Goal: Information Seeking & Learning: Learn about a topic

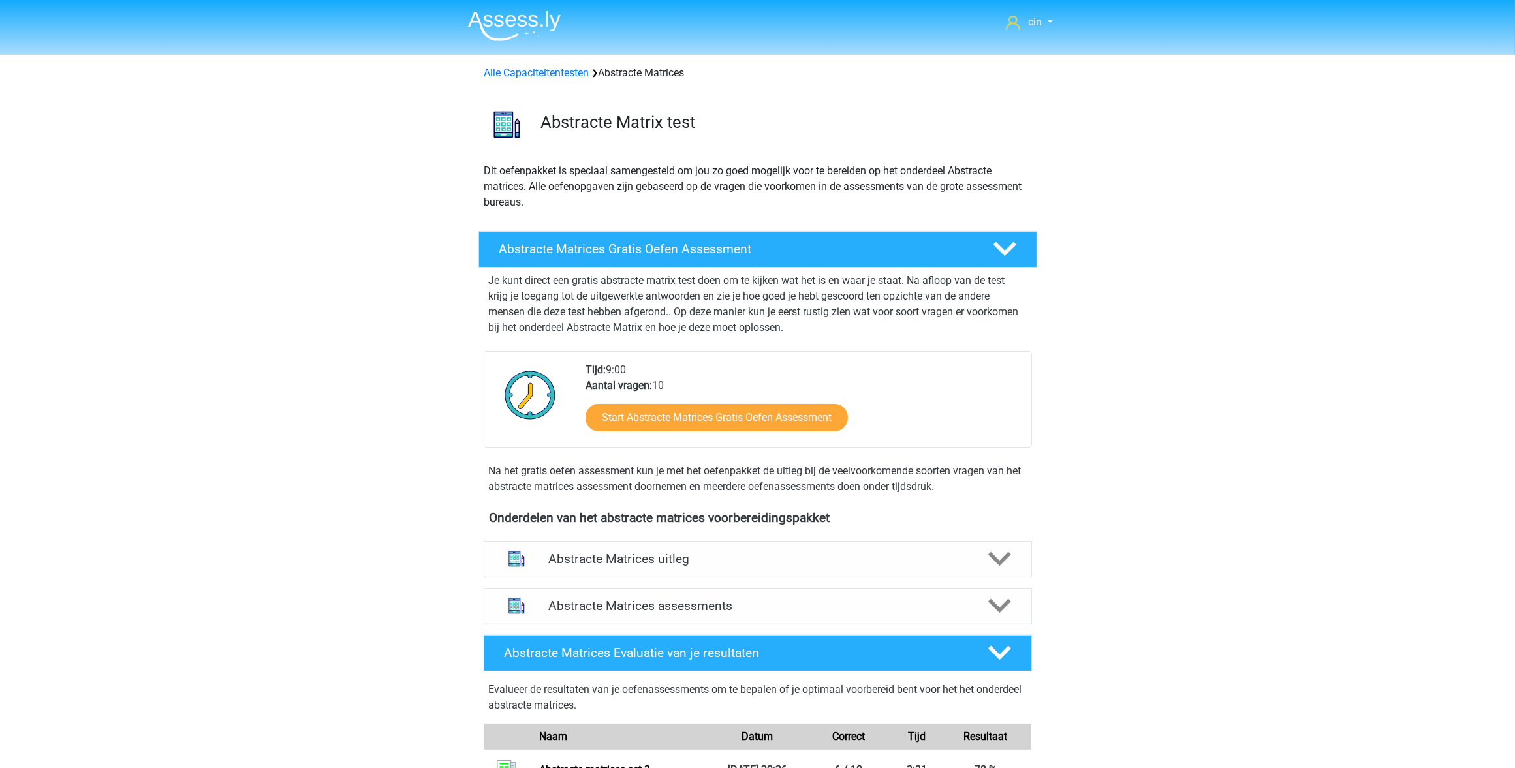
click at [498, 24] on img at bounding box center [514, 25] width 93 height 31
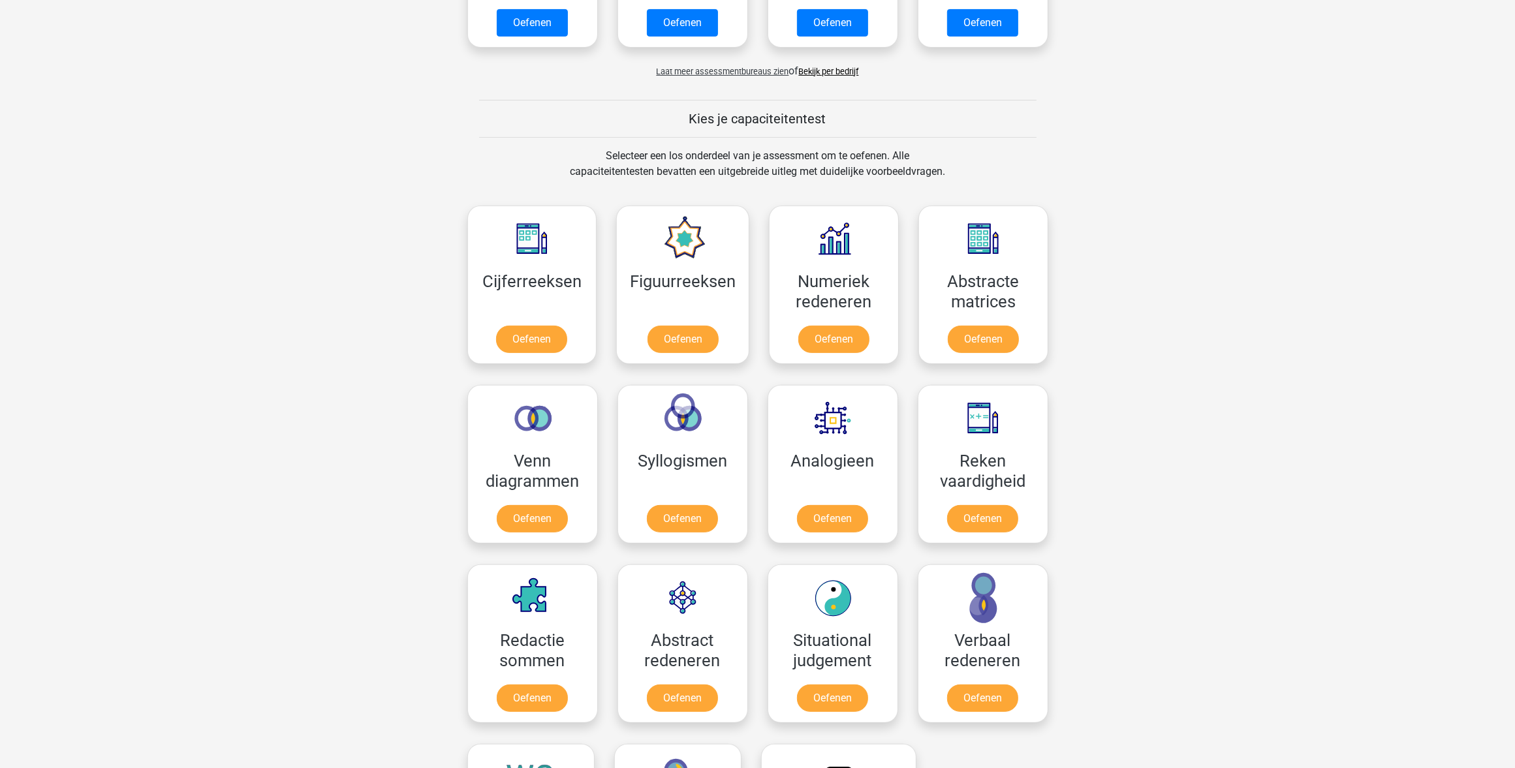
scroll to position [408, 0]
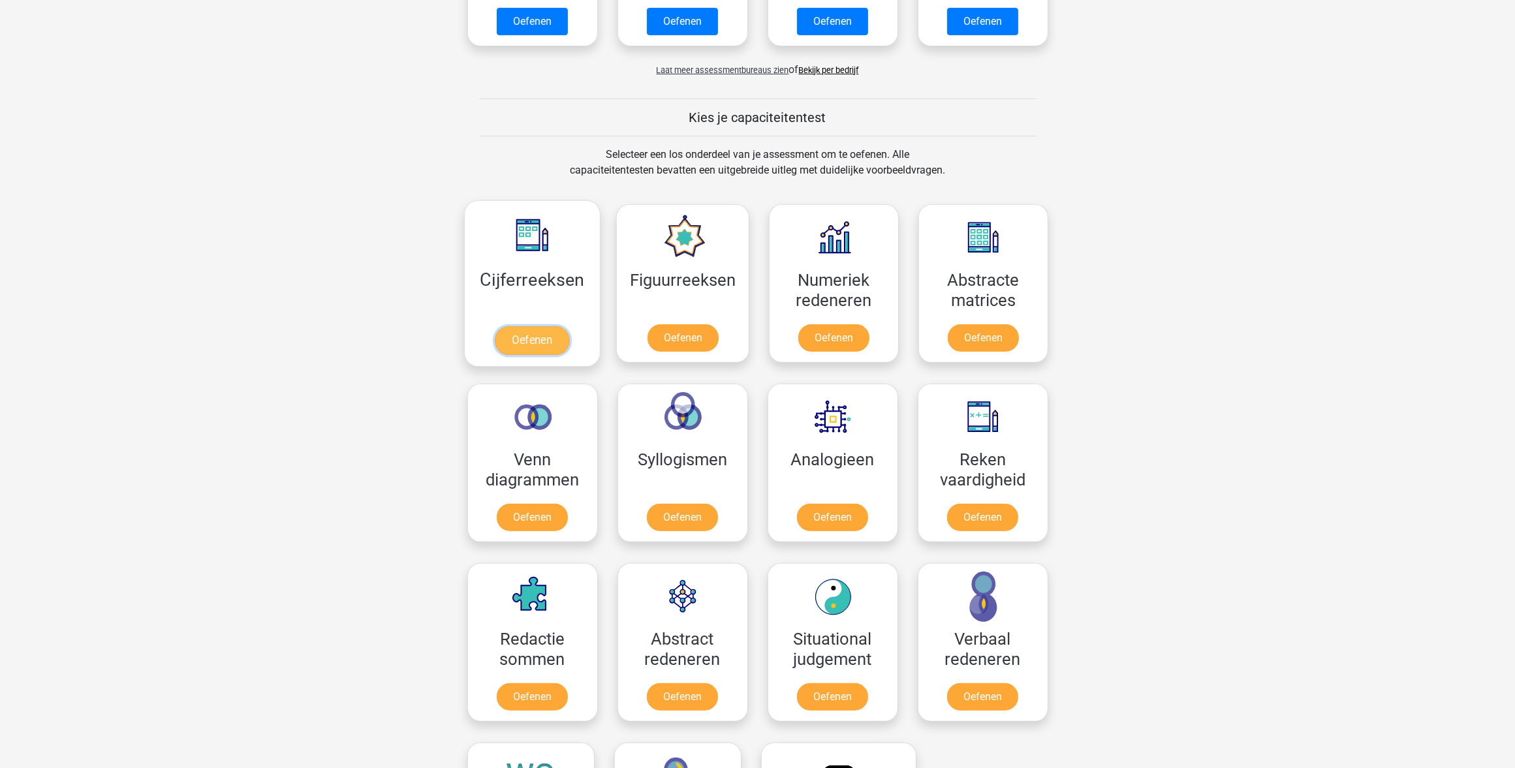
click at [532, 326] on link "Oefenen" at bounding box center [532, 340] width 74 height 29
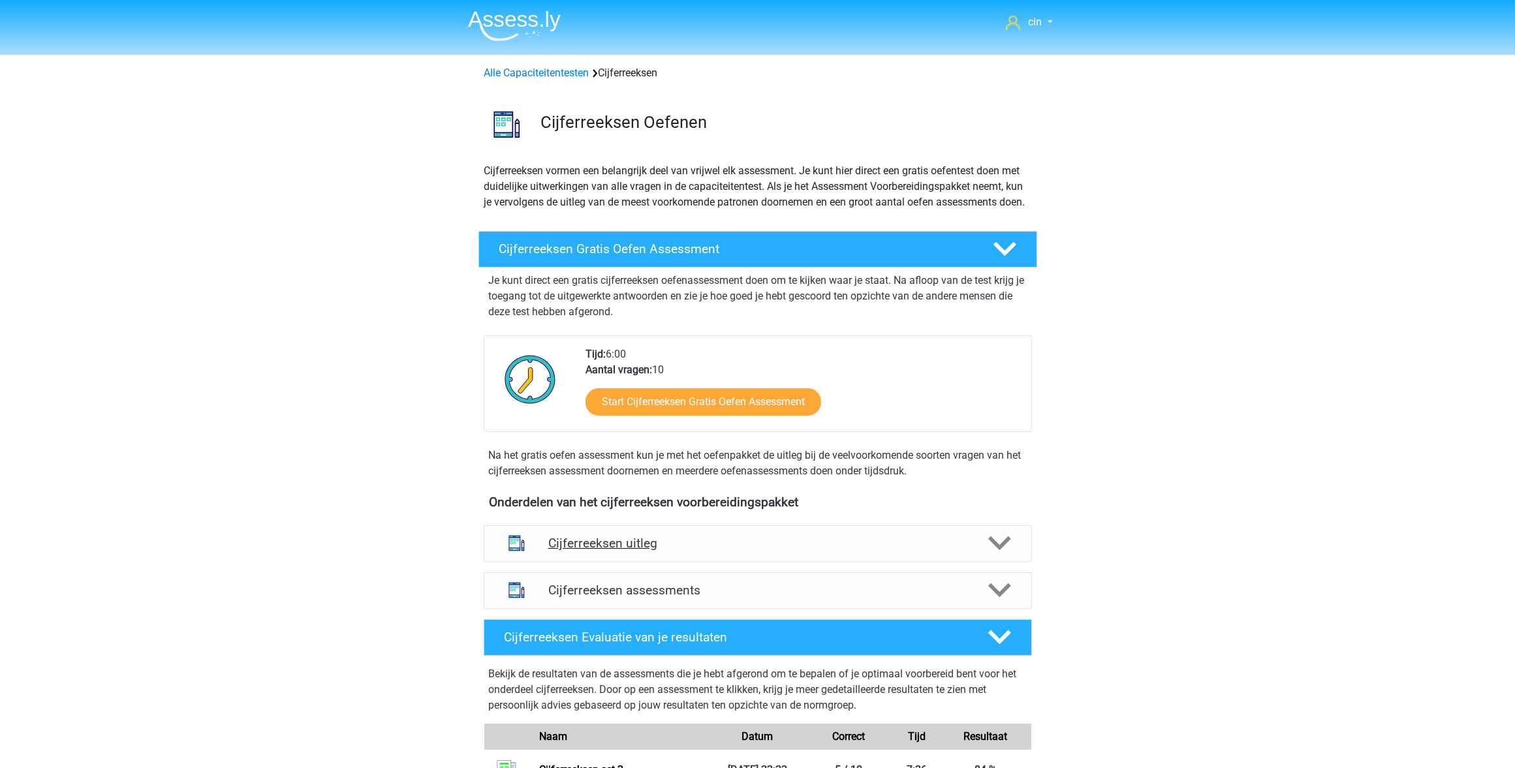
click at [629, 551] on h4 "Cijferreeksen uitleg" at bounding box center [757, 543] width 419 height 15
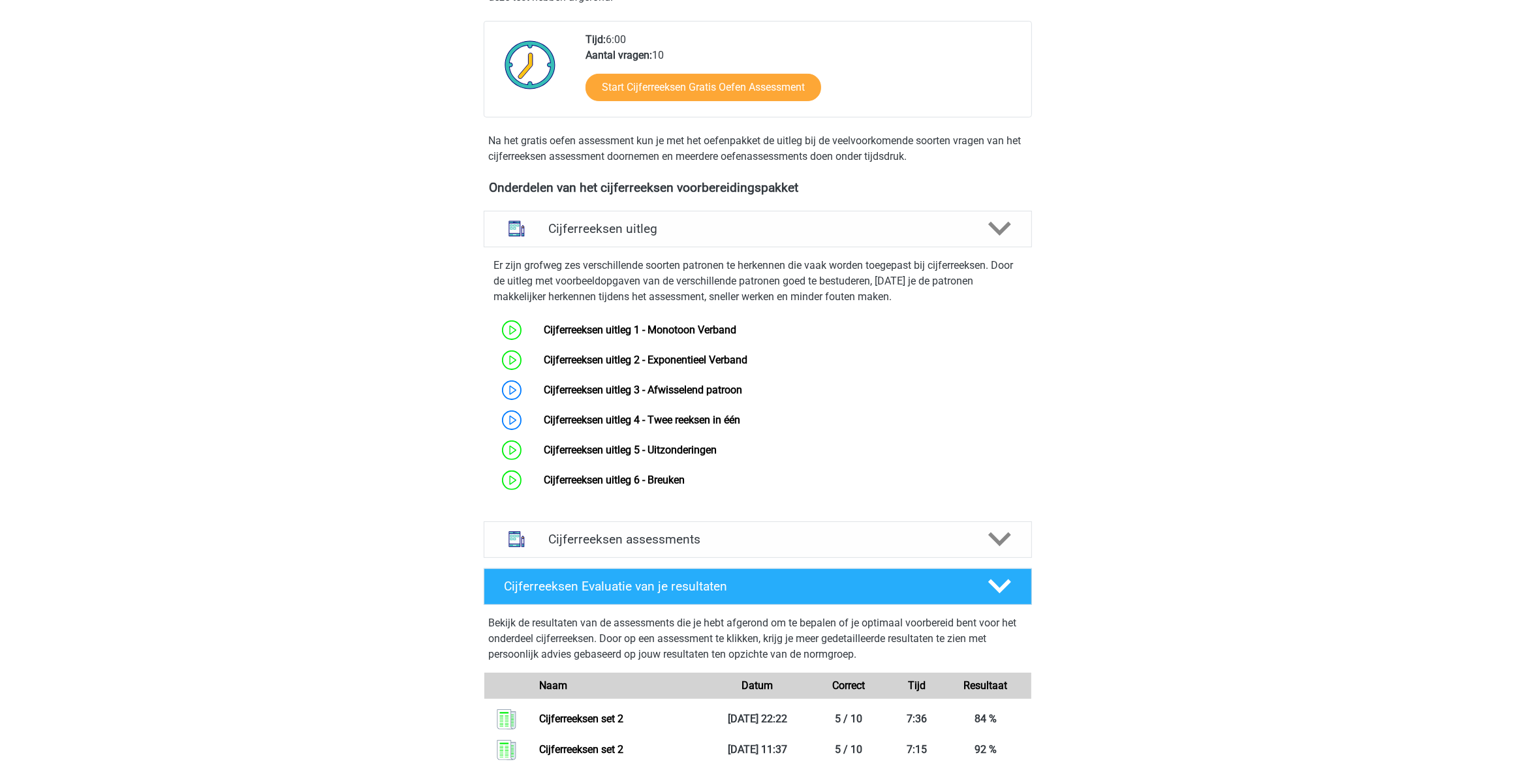
scroll to position [326, 0]
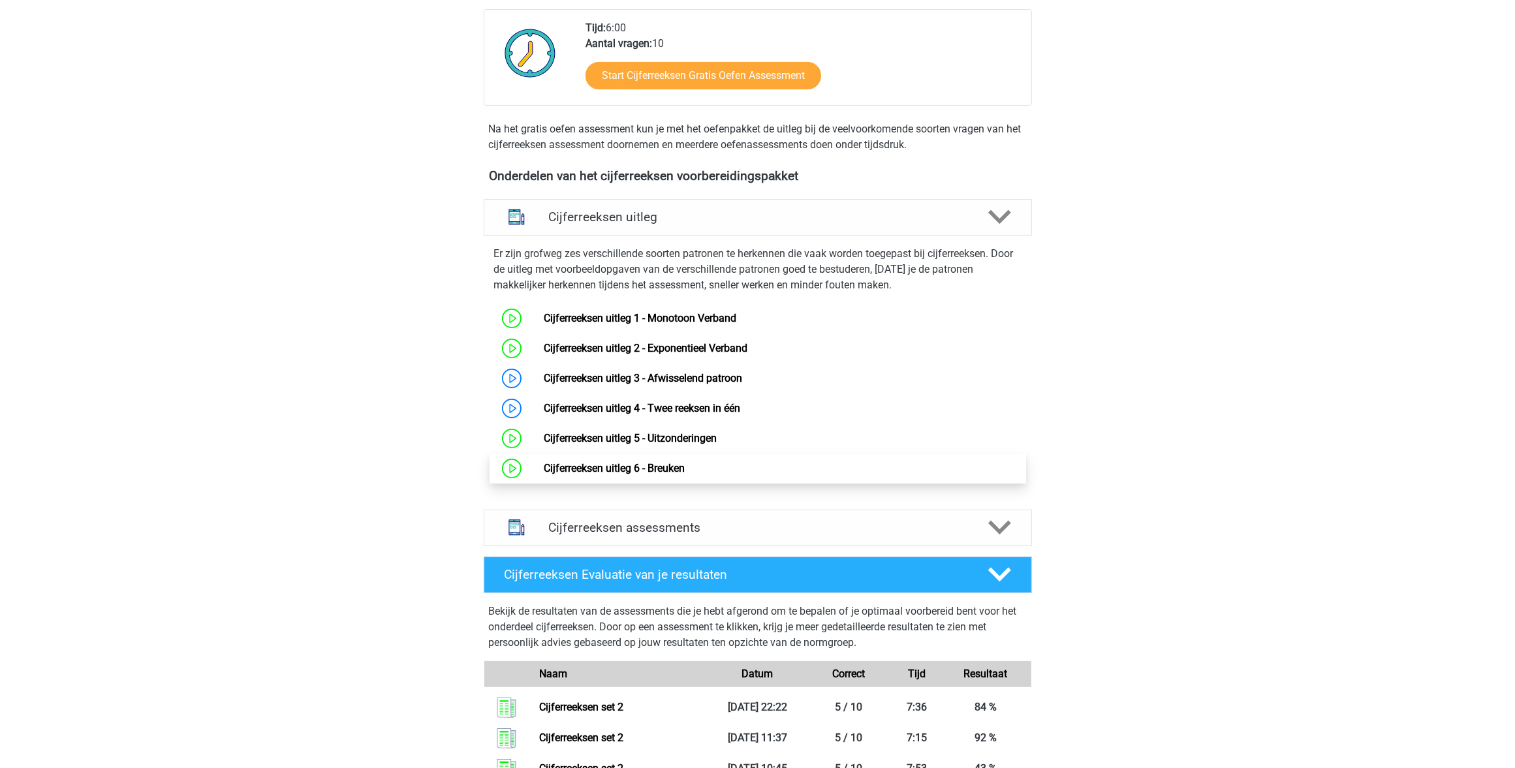
click at [650, 475] on link "Cijferreeksen uitleg 6 - Breuken" at bounding box center [614, 468] width 141 height 12
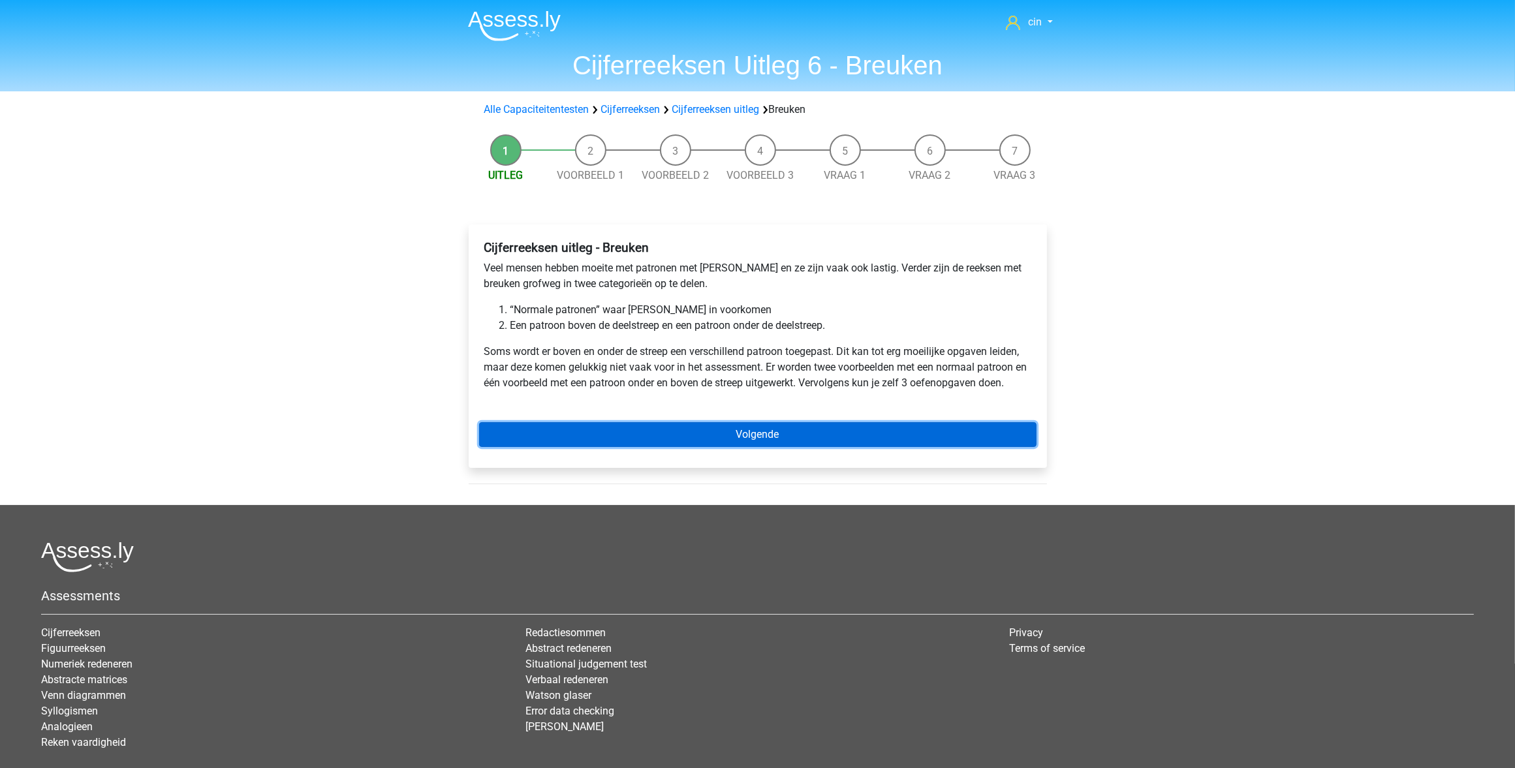
click at [758, 437] on link "Volgende" at bounding box center [758, 434] width 558 height 25
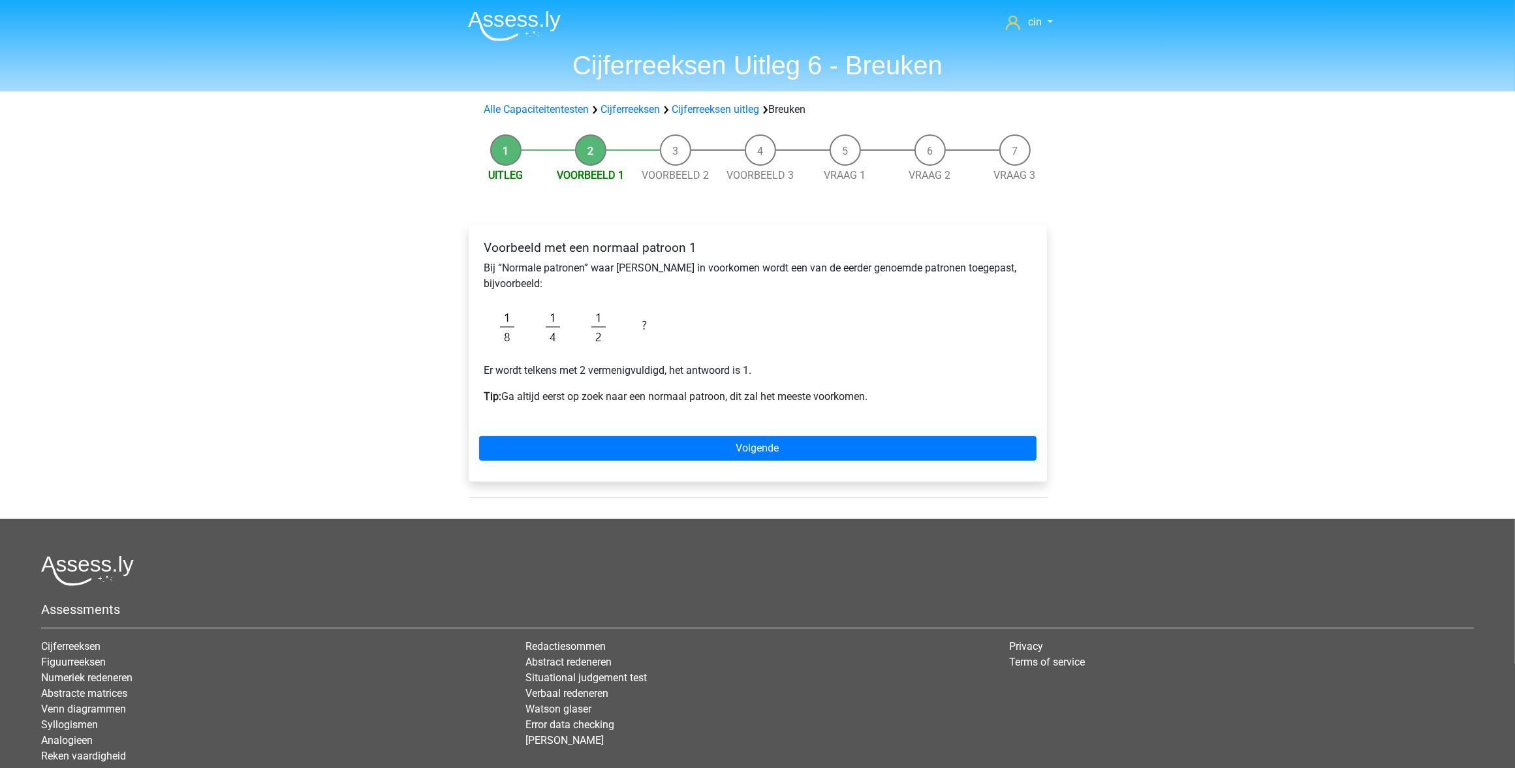
drag, startPoint x: 264, startPoint y: 394, endPoint x: 256, endPoint y: 389, distance: 9.6
click at [262, 394] on div "cin [EMAIL_ADDRESS][DOMAIN_NAME] Nederlands English" at bounding box center [757, 432] width 1515 height 864
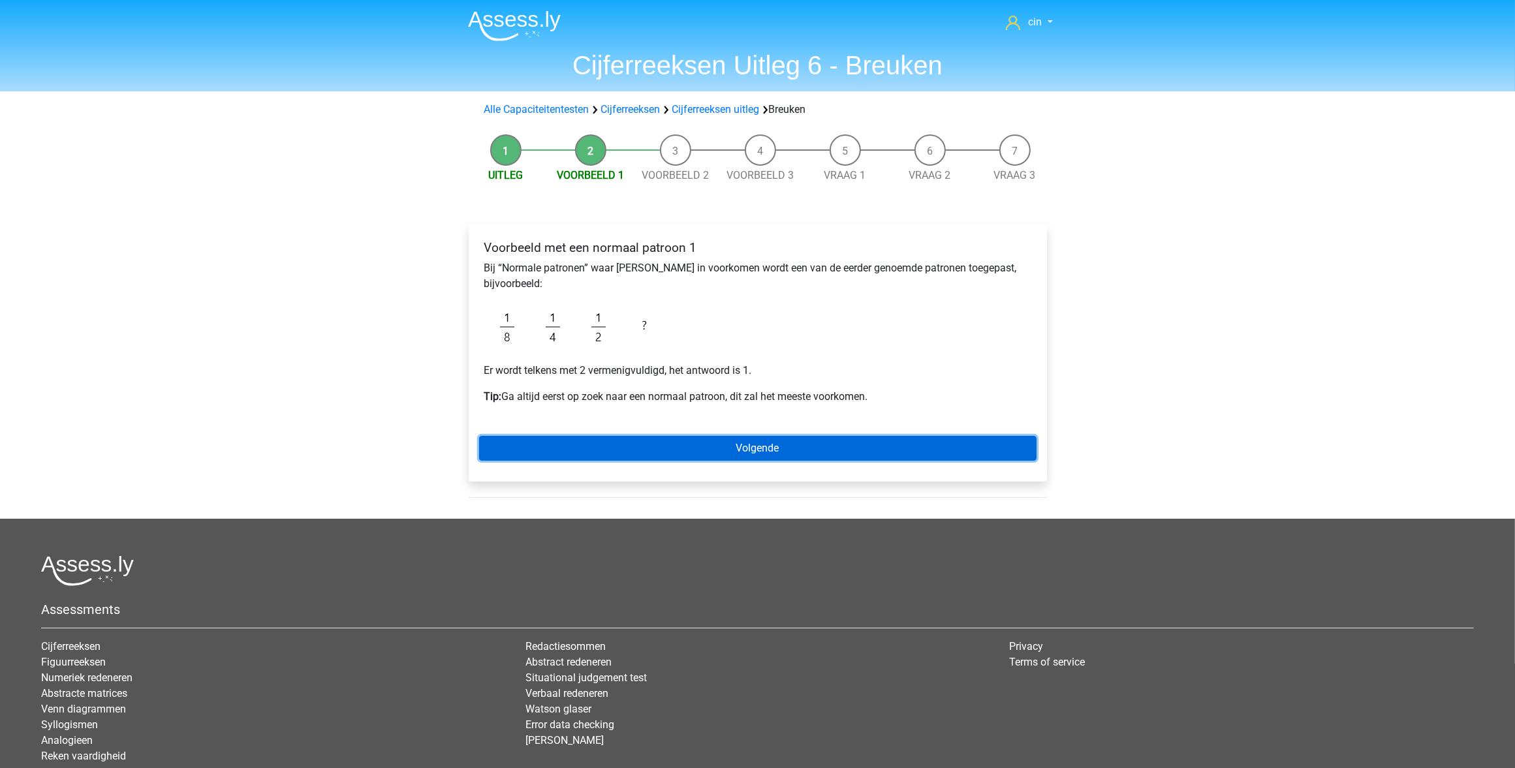
click at [742, 445] on link "Volgende" at bounding box center [758, 448] width 558 height 25
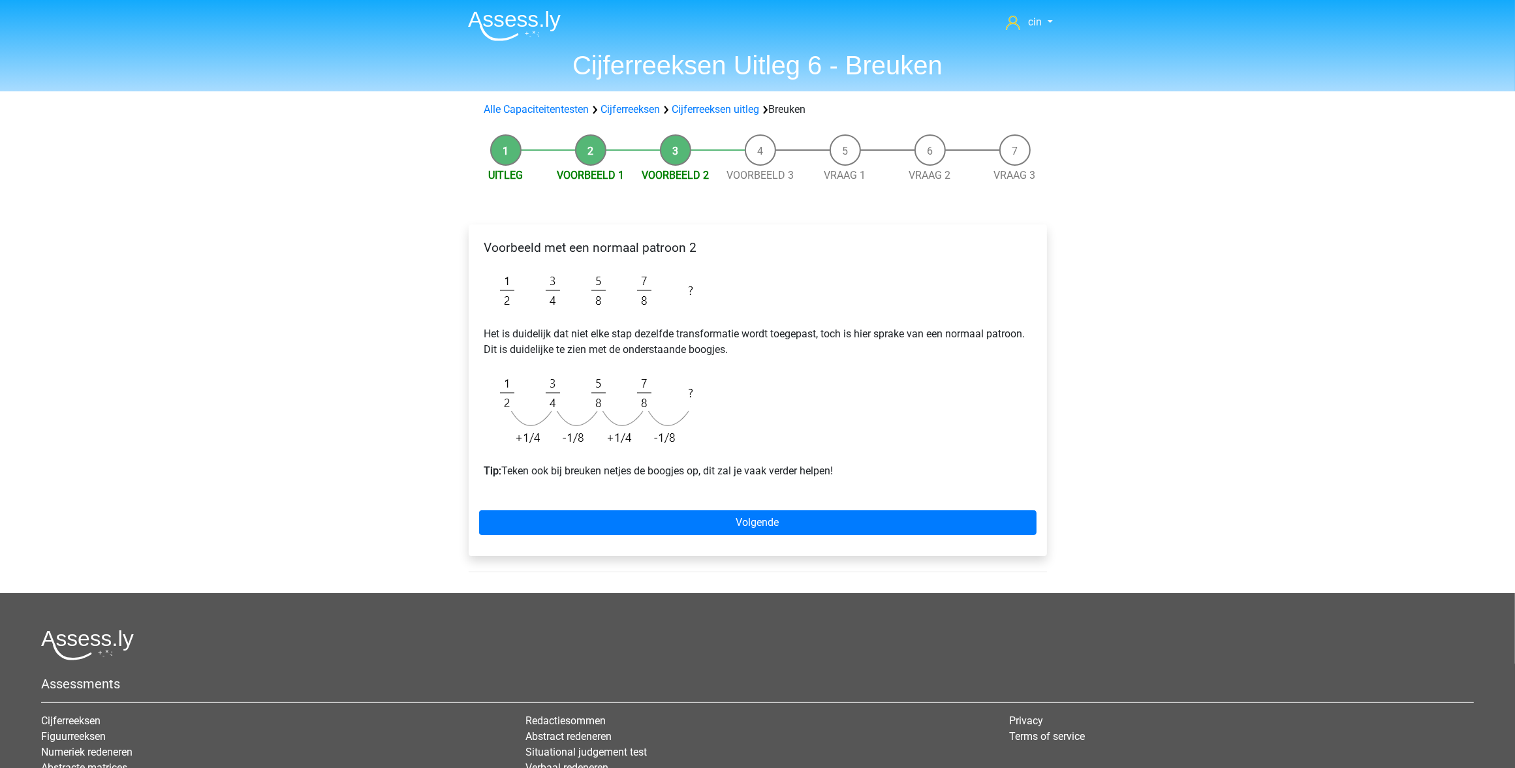
click at [358, 349] on div "cin [EMAIL_ADDRESS][DOMAIN_NAME] Nederlands English" at bounding box center [757, 469] width 1515 height 938
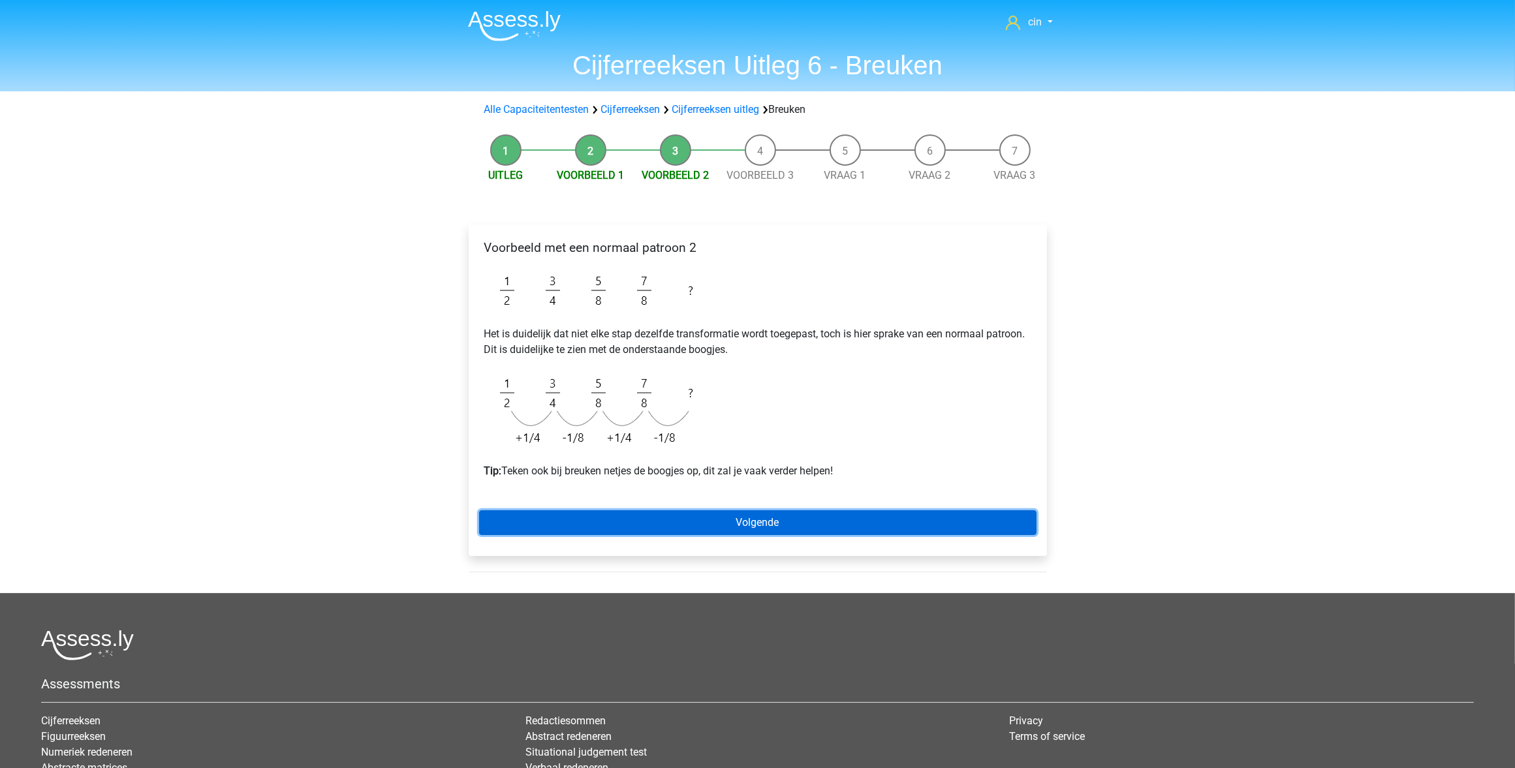
click at [703, 529] on link "Volgende" at bounding box center [758, 523] width 558 height 25
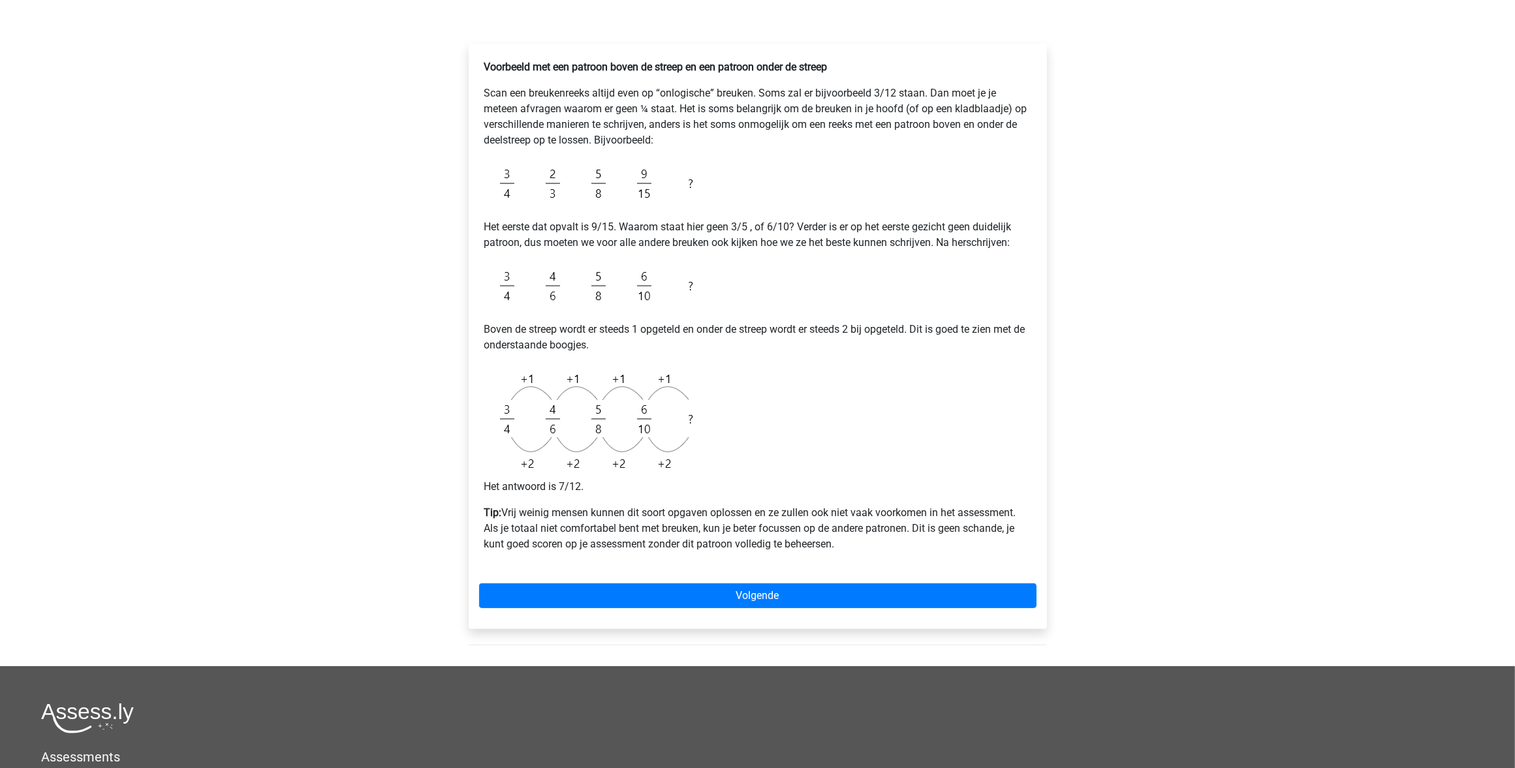
scroll to position [82, 0]
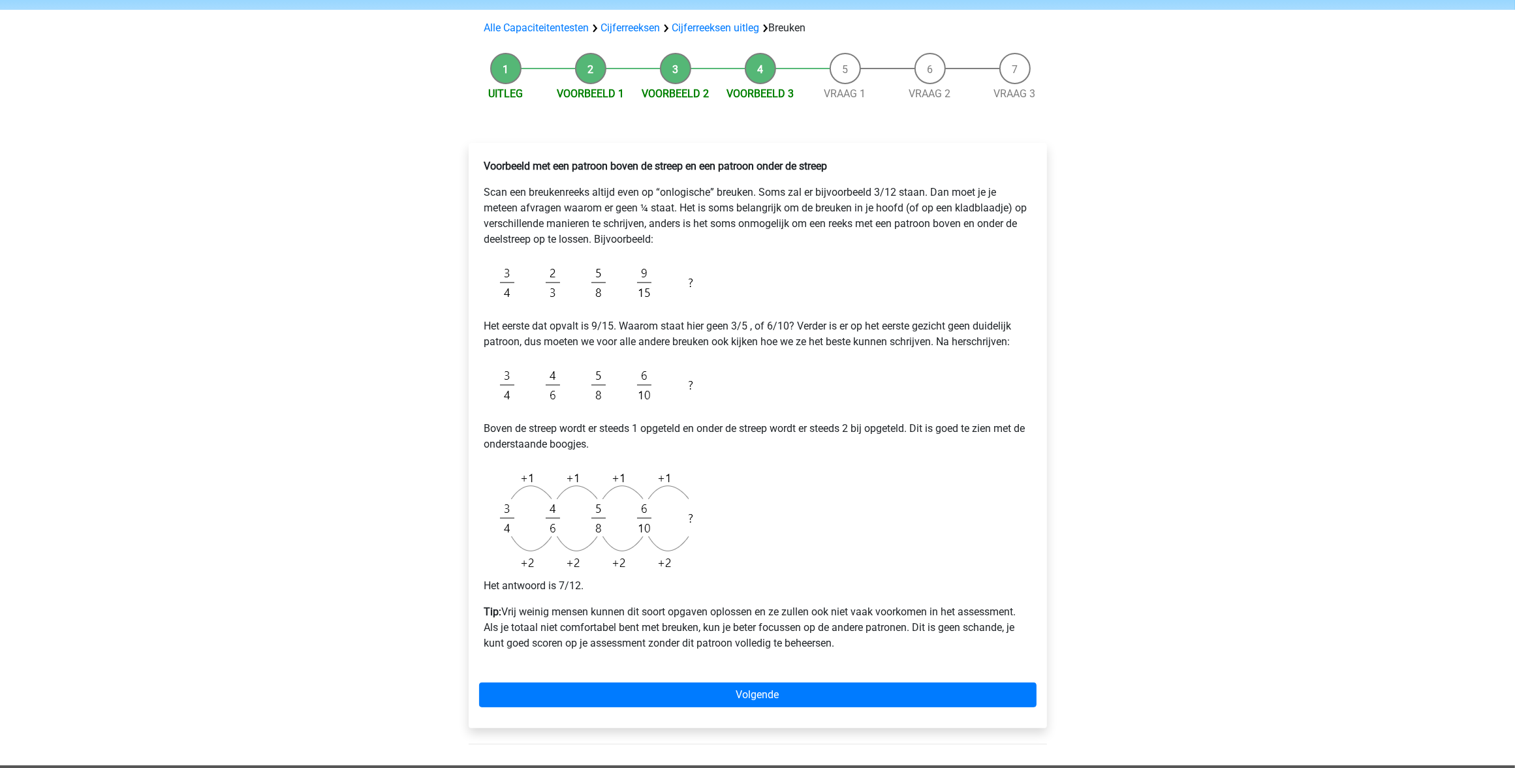
drag, startPoint x: 292, startPoint y: 402, endPoint x: 285, endPoint y: 409, distance: 9.2
click at [292, 402] on div "cin cestcin@gmail.com Nederlands English" at bounding box center [757, 514] width 1515 height 1192
click at [324, 255] on div "cin cestcin@gmail.com Nederlands English" at bounding box center [757, 514] width 1515 height 1192
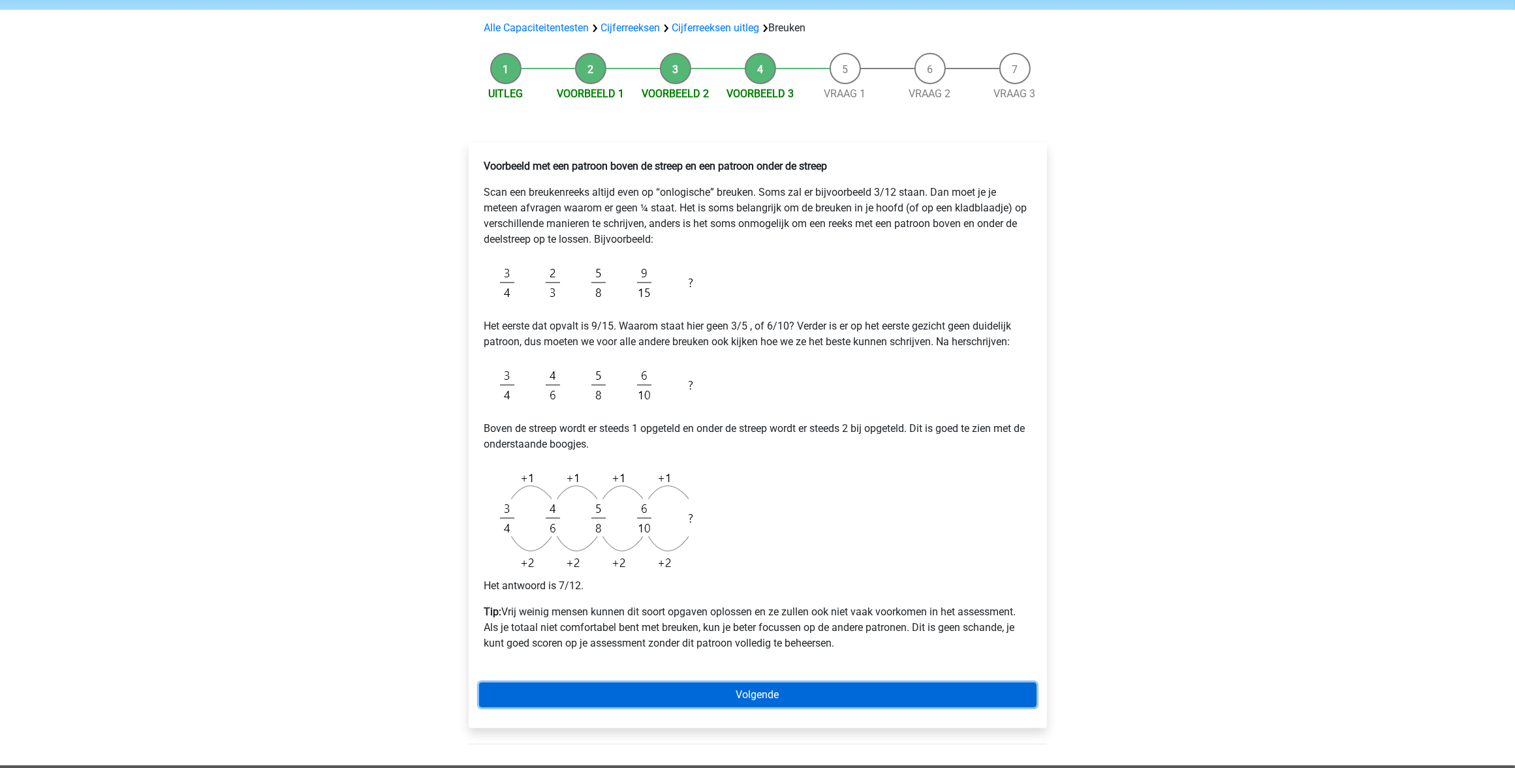
click at [780, 697] on link "Volgende" at bounding box center [758, 695] width 558 height 25
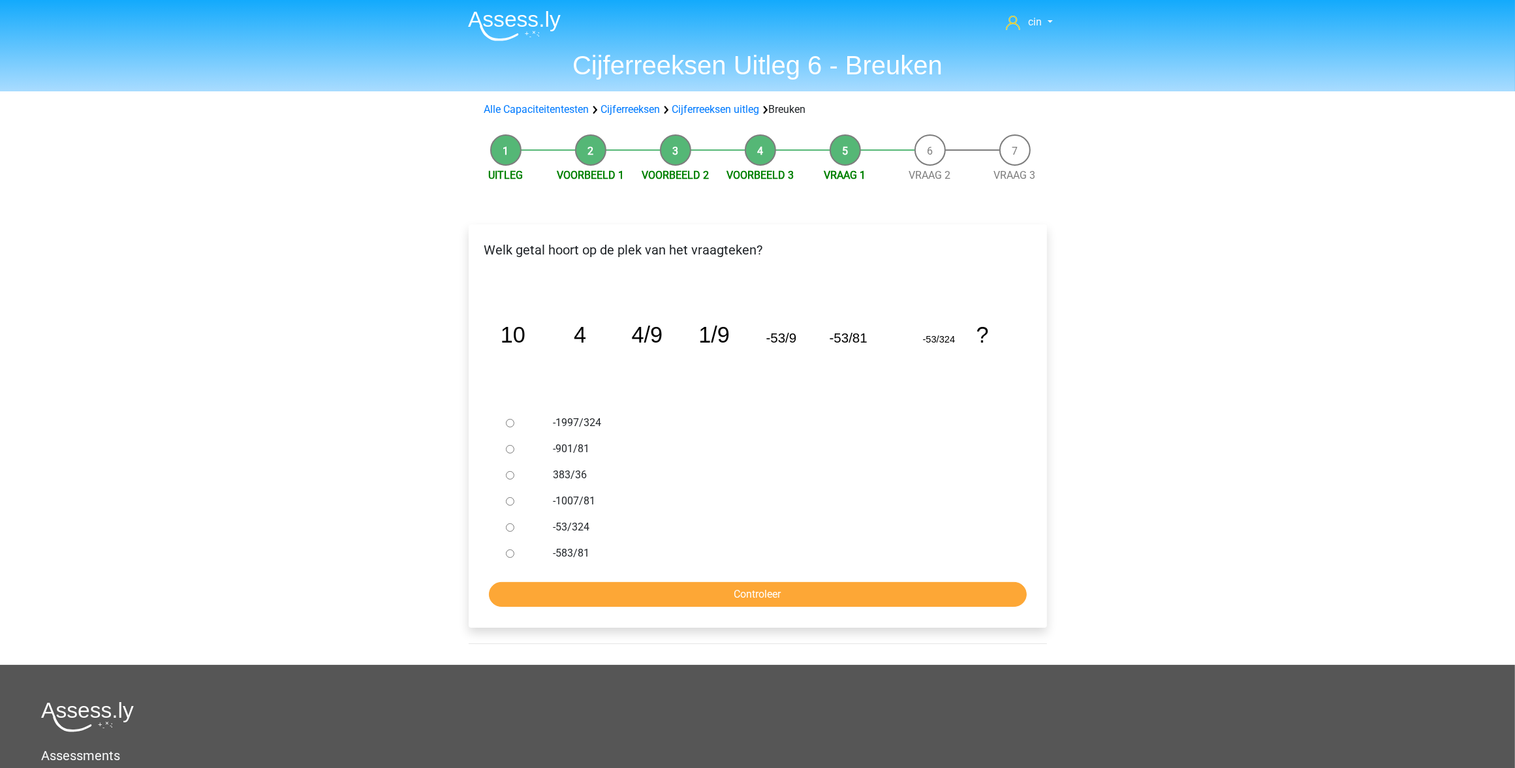
click at [562, 420] on label "-1997/324" at bounding box center [779, 423] width 452 height 16
click at [514, 420] on input "-1997/324" at bounding box center [510, 423] width 8 height 8
radio input "true"
click at [736, 598] on input "Controleer" at bounding box center [758, 594] width 538 height 25
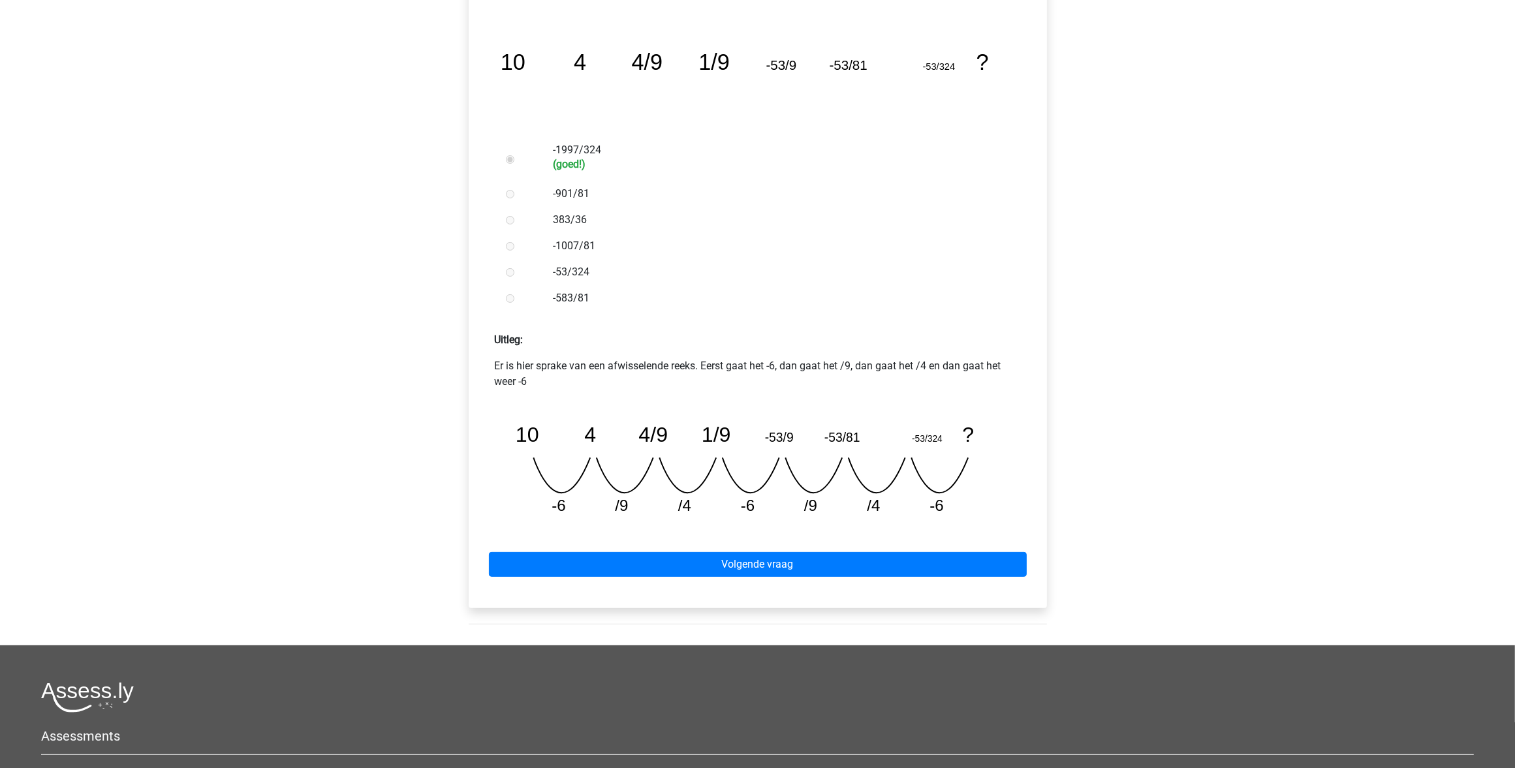
scroll to position [245, 0]
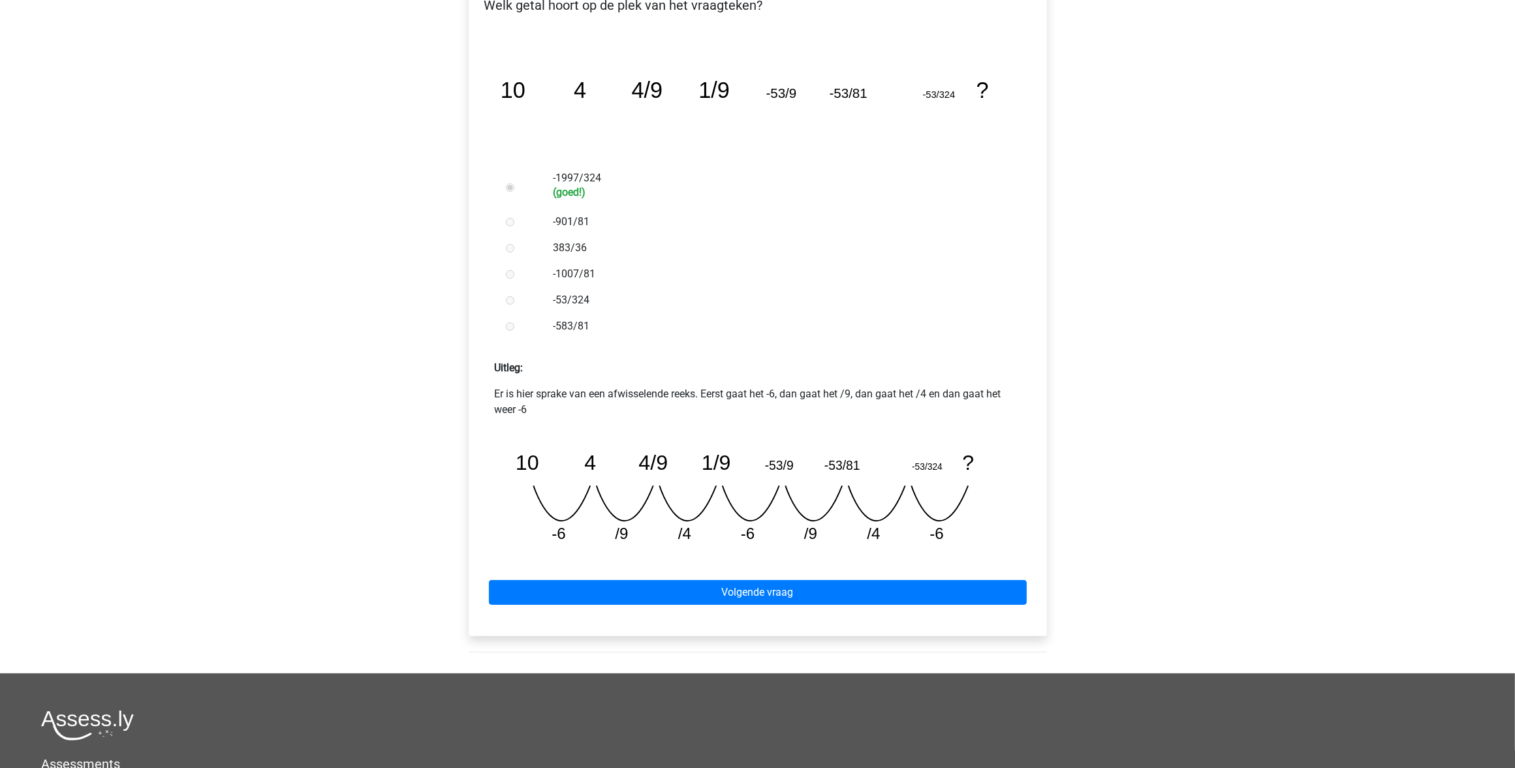
drag, startPoint x: 379, startPoint y: 157, endPoint x: 375, endPoint y: 183, distance: 26.4
click at [379, 157] on div "cin [EMAIL_ADDRESS][DOMAIN_NAME] Nederlands English" at bounding box center [757, 386] width 1515 height 1263
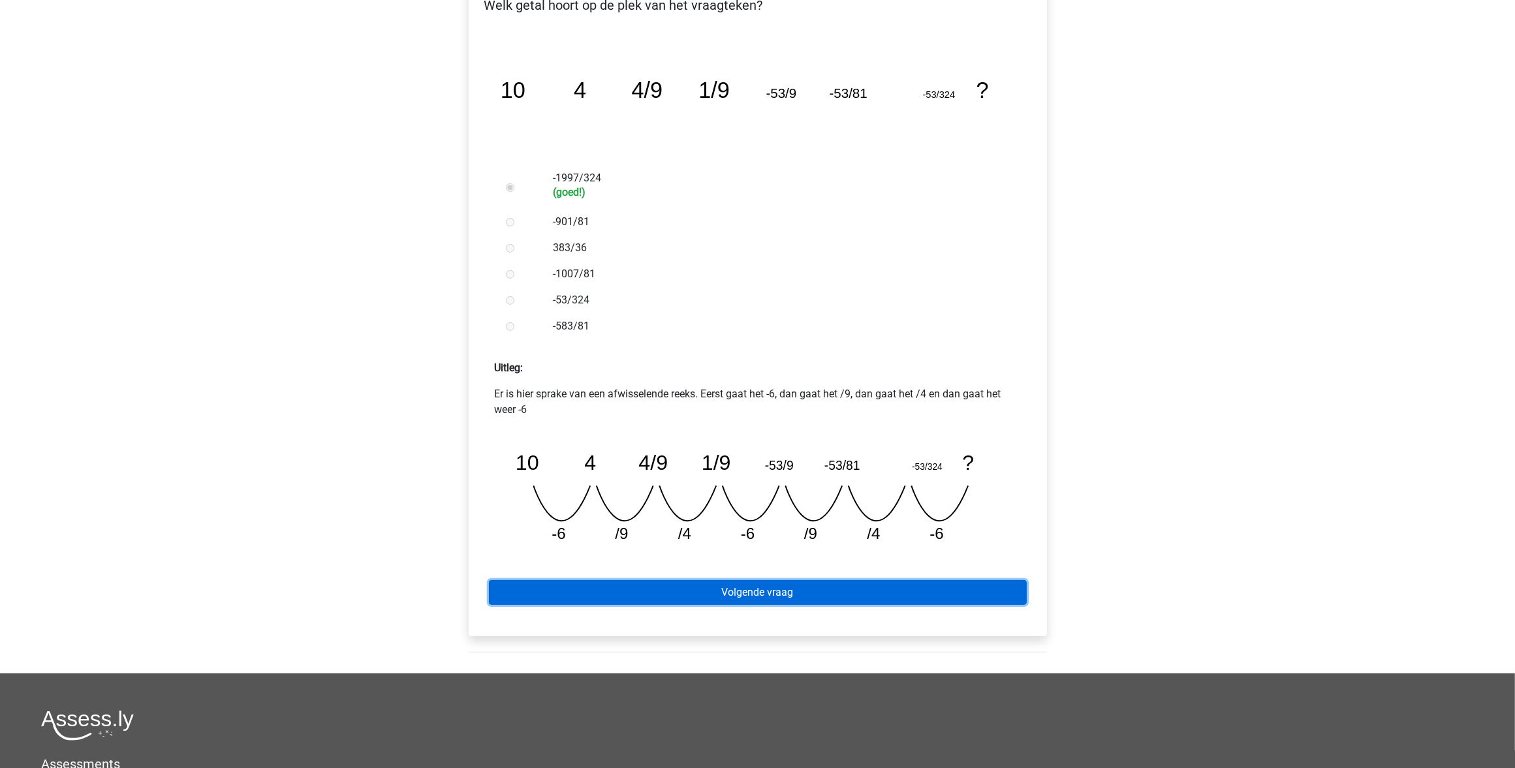
click at [750, 596] on link "Volgende vraag" at bounding box center [758, 592] width 538 height 25
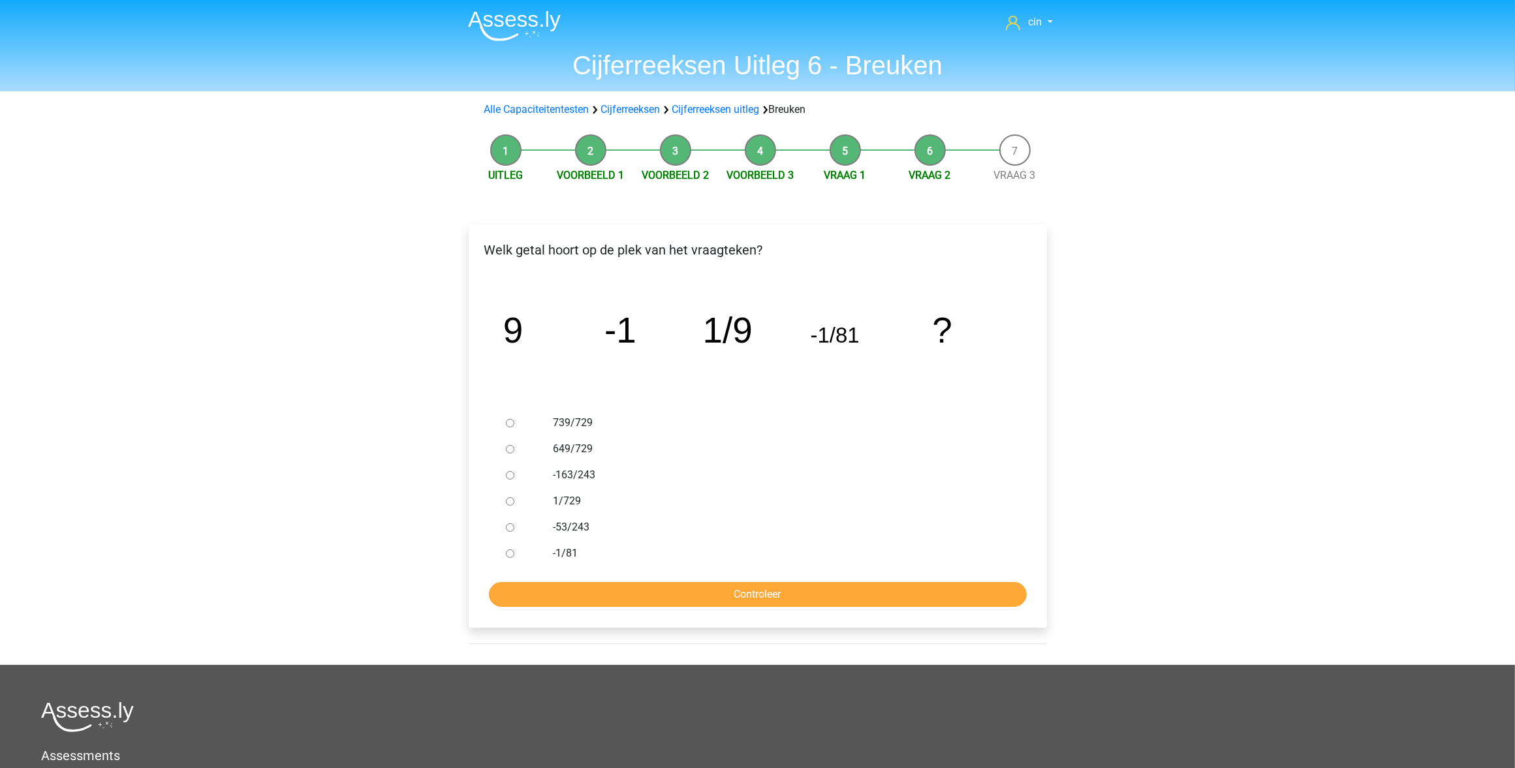
click at [568, 474] on label "-163/243" at bounding box center [779, 475] width 452 height 16
click at [514, 474] on input "-163/243" at bounding box center [510, 475] width 8 height 8
radio input "true"
click at [755, 588] on input "Controleer" at bounding box center [758, 594] width 538 height 25
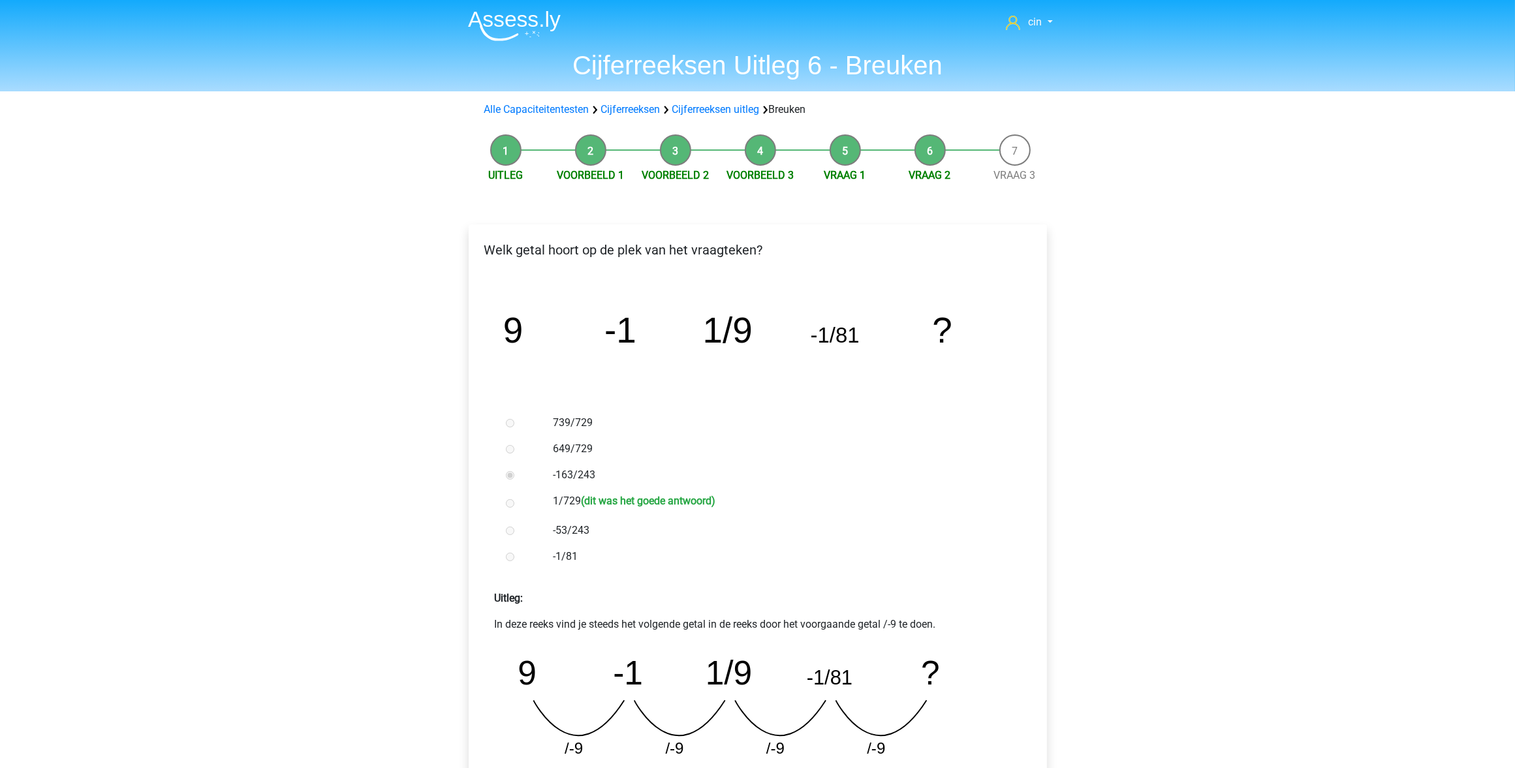
click at [844, 148] on li "Vraag 1" at bounding box center [845, 158] width 85 height 49
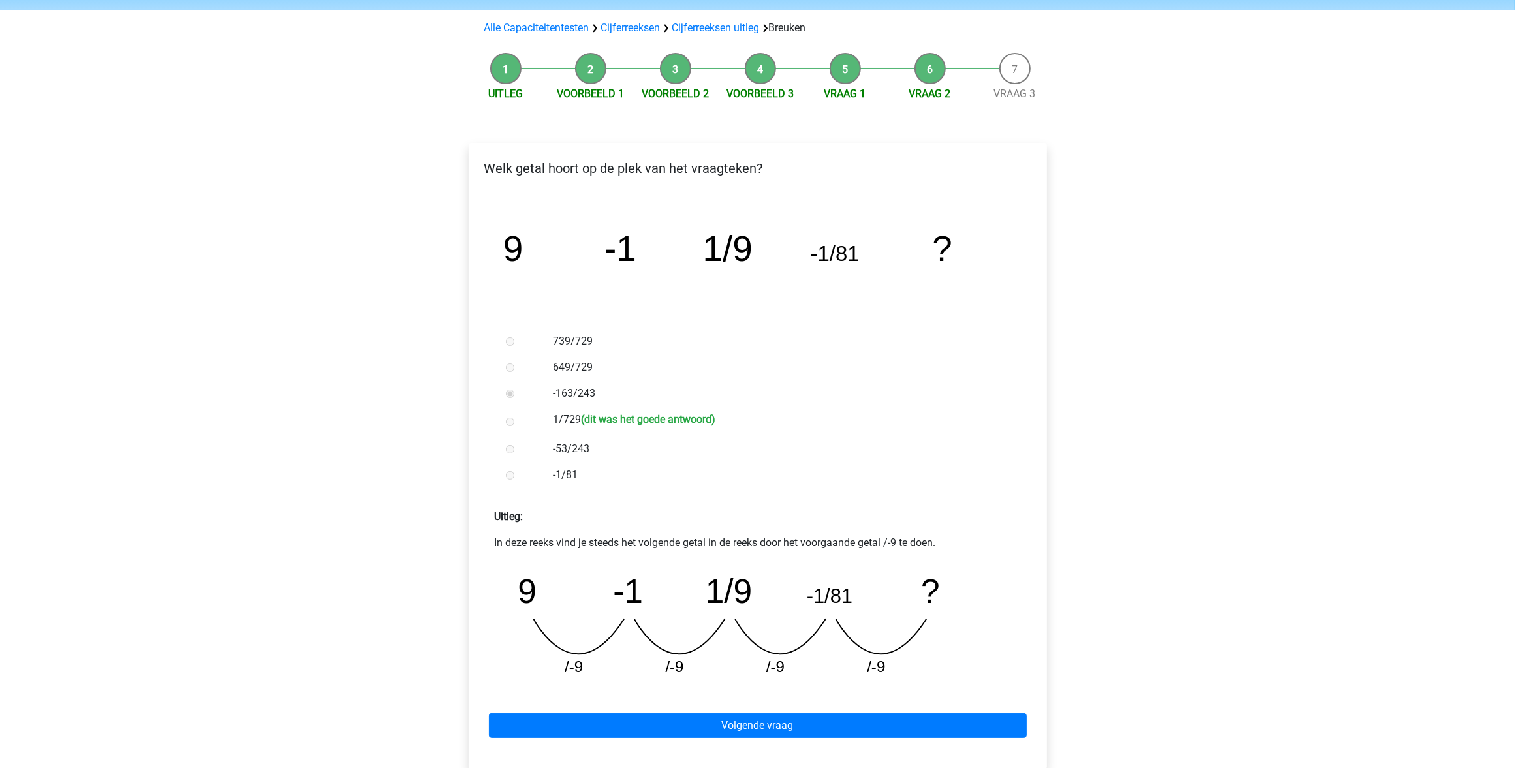
scroll to position [163, 0]
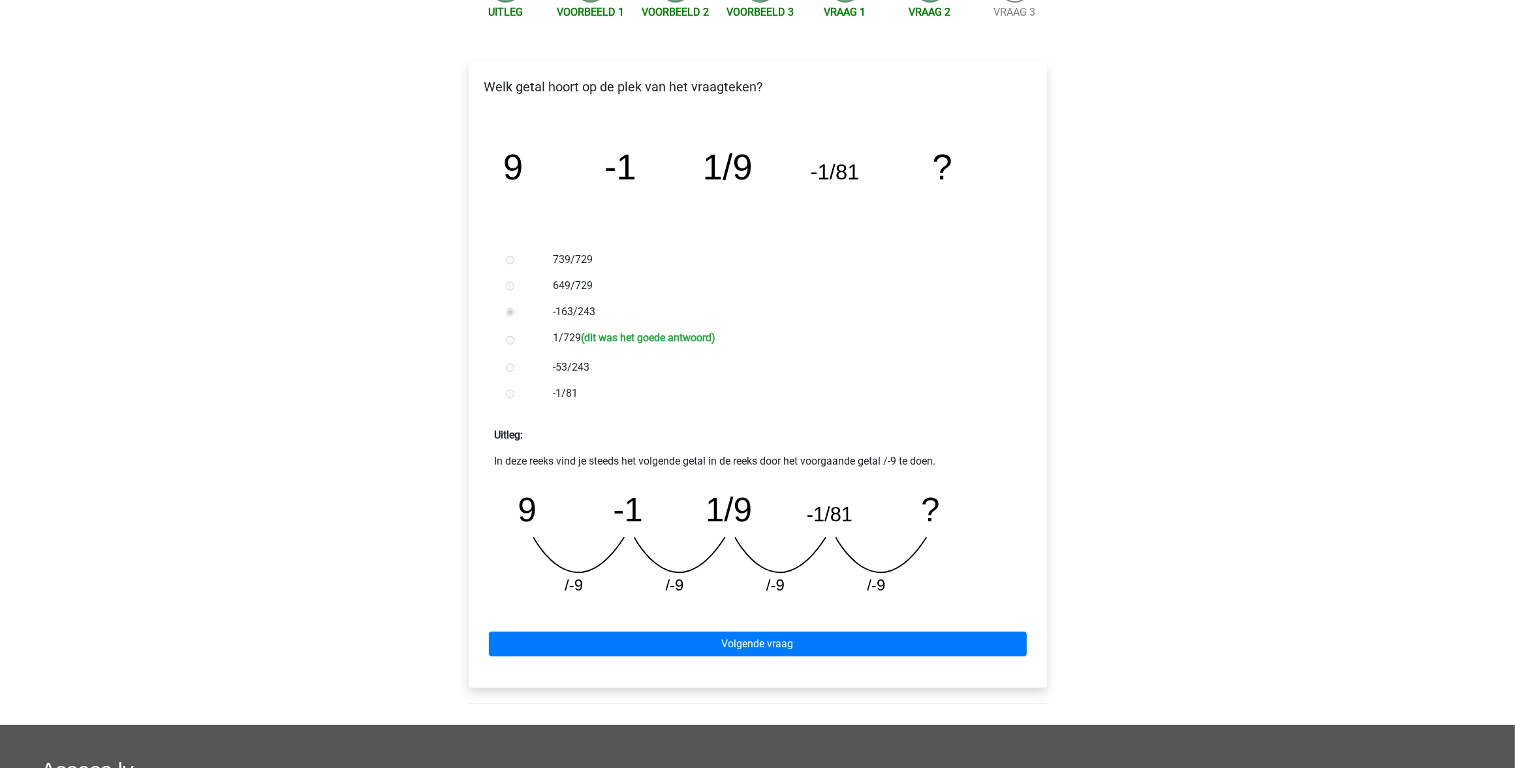
click at [202, 164] on div "cin cestcin@gmail.com Nederlands English" at bounding box center [757, 453] width 1515 height 1233
click at [582, 641] on link "Volgende vraag" at bounding box center [758, 644] width 538 height 25
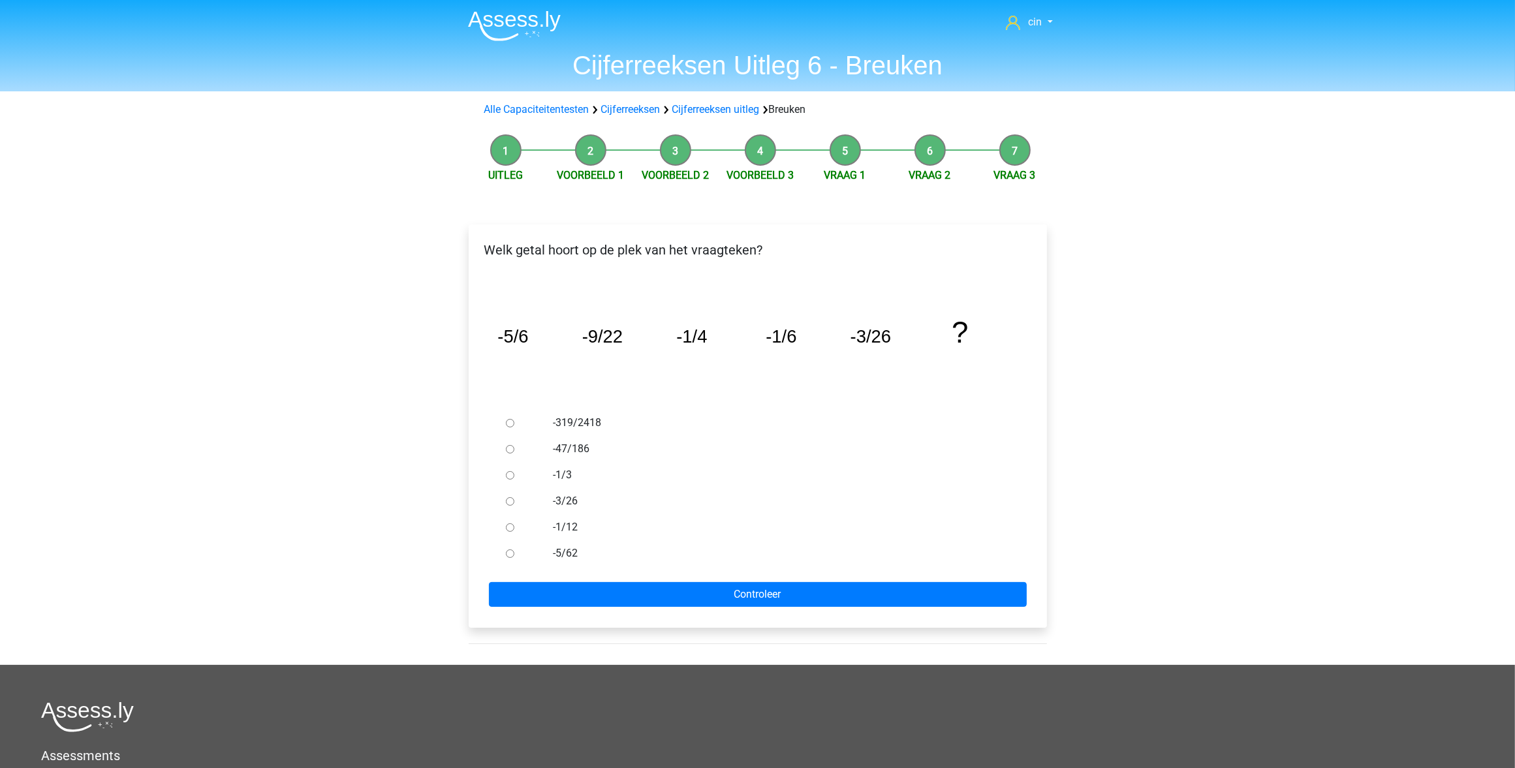
drag, startPoint x: 554, startPoint y: 545, endPoint x: 578, endPoint y: 557, distance: 26.9
click at [554, 546] on label "-5/62" at bounding box center [779, 554] width 452 height 16
click at [514, 550] on input "-5/62" at bounding box center [510, 554] width 8 height 8
radio input "true"
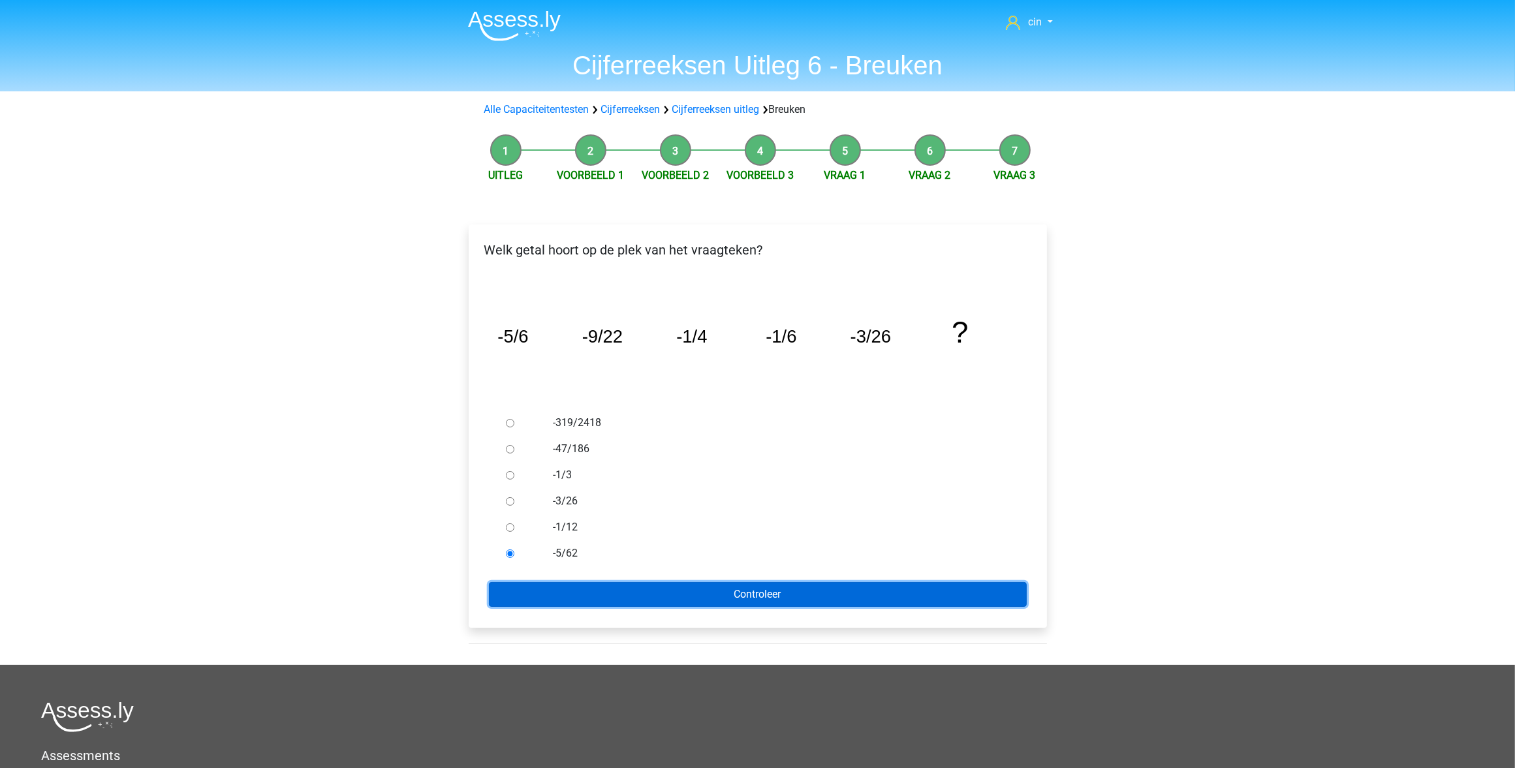
click at [650, 586] on input "Controleer" at bounding box center [758, 594] width 538 height 25
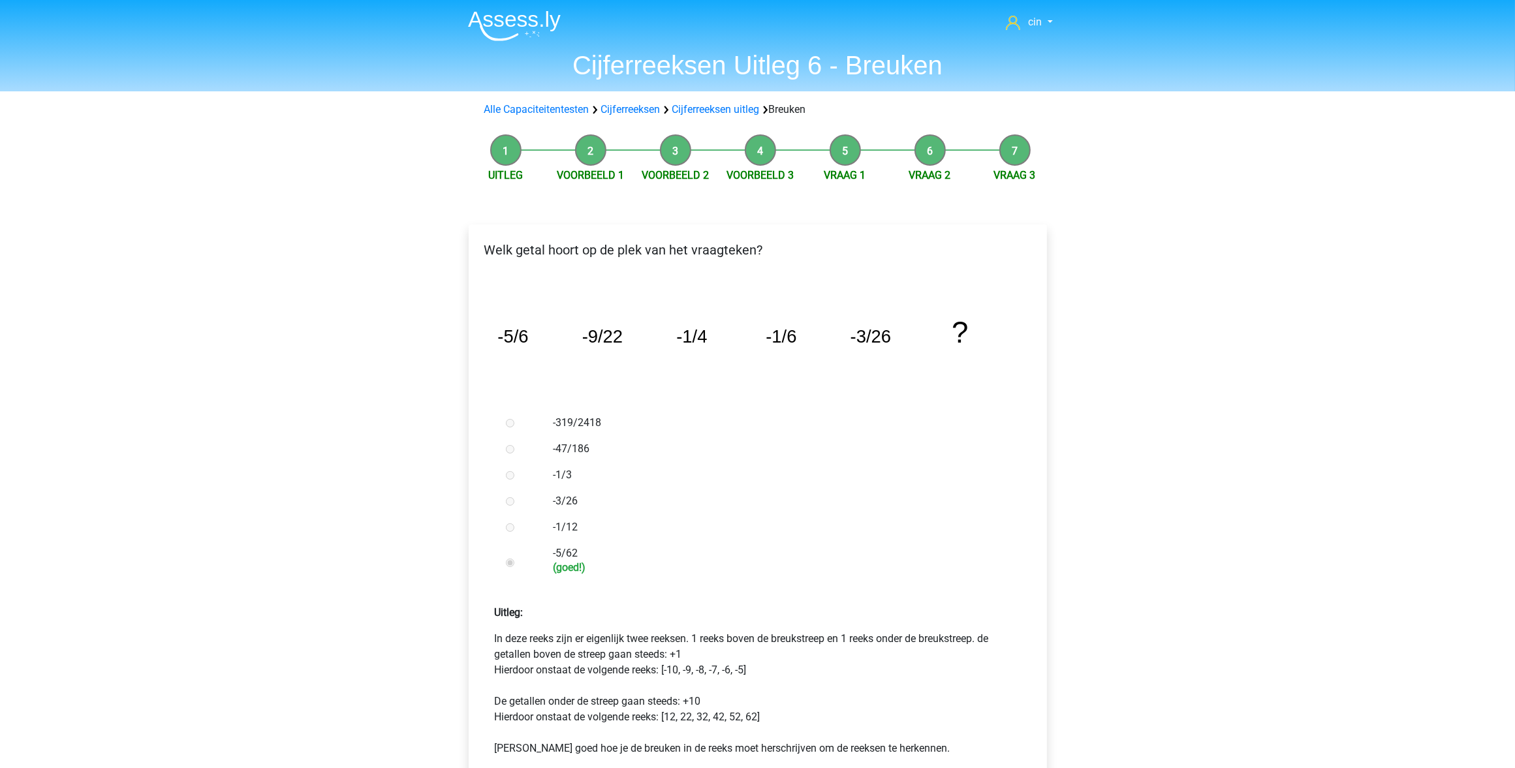
click at [178, 594] on div "cin [EMAIL_ADDRESS][DOMAIN_NAME] Nederlands English" at bounding box center [757, 678] width 1515 height 1357
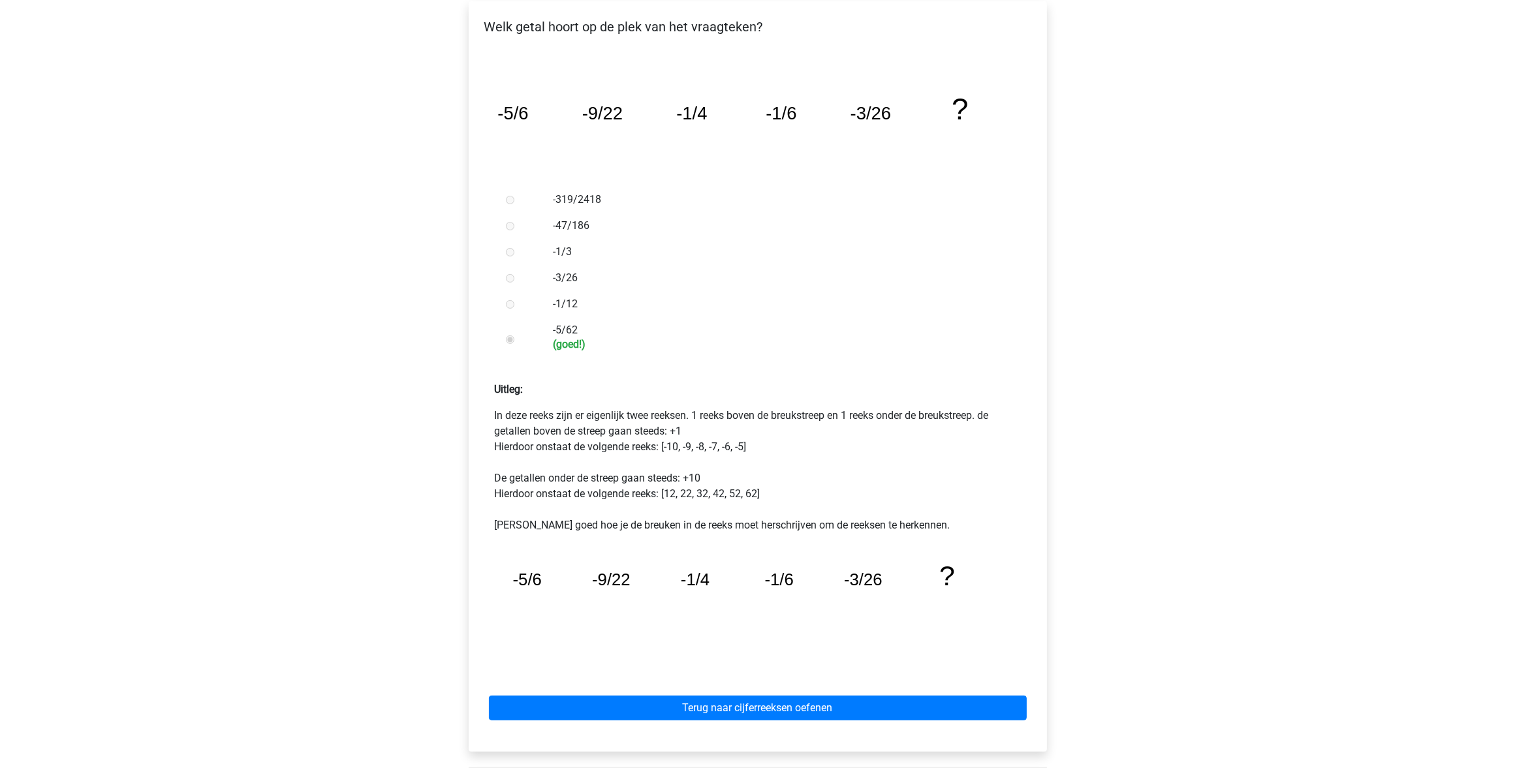
scroll to position [245, 0]
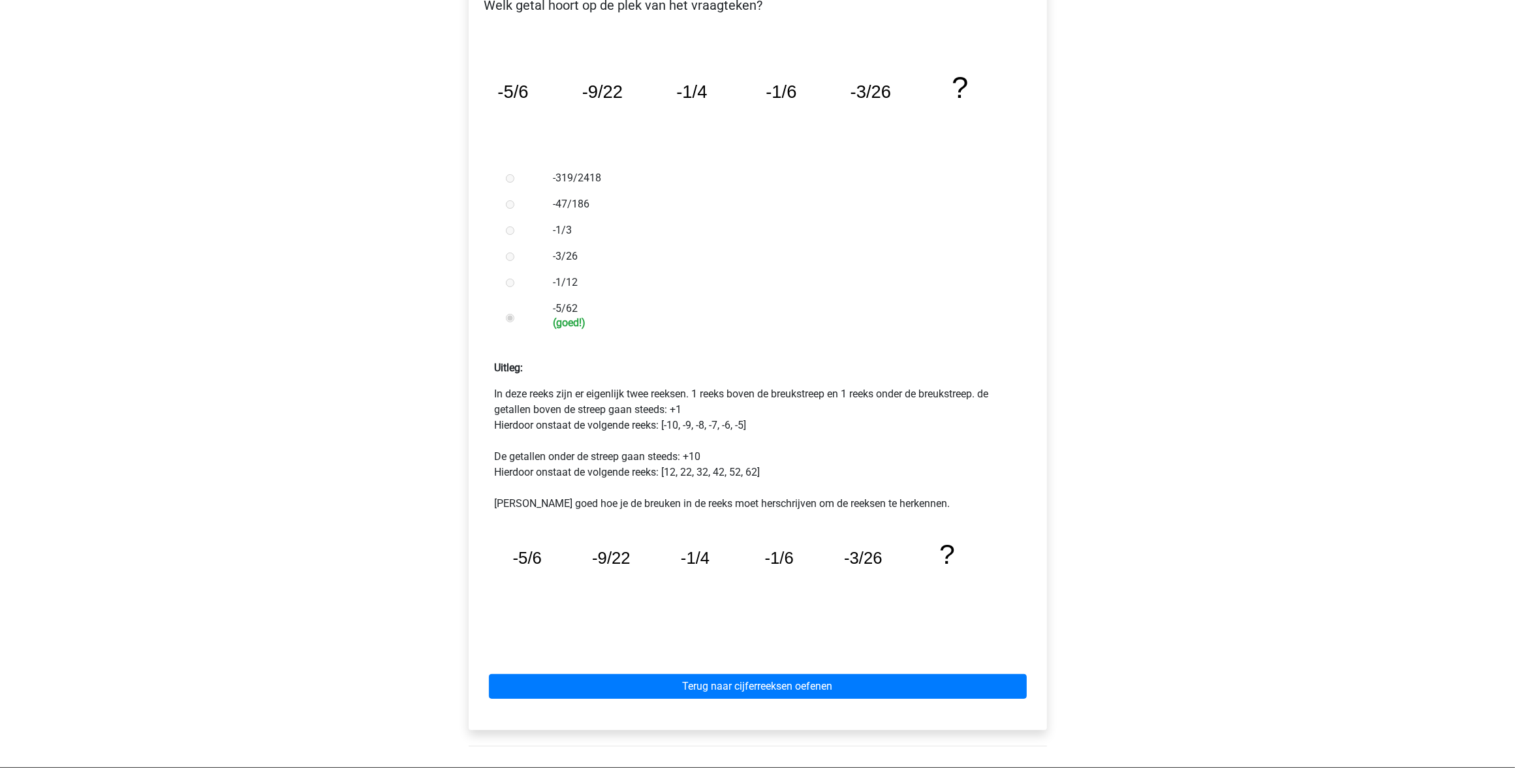
drag, startPoint x: 383, startPoint y: 335, endPoint x: 363, endPoint y: 336, distance: 19.6
click at [382, 335] on div "cin [EMAIL_ADDRESS][DOMAIN_NAME] Nederlands English" at bounding box center [757, 433] width 1515 height 1357
click at [650, 39] on icon "image/svg+xml -5/6 -9/22 -1/4 -1/6 -3/26 ?" at bounding box center [758, 98] width 537 height 134
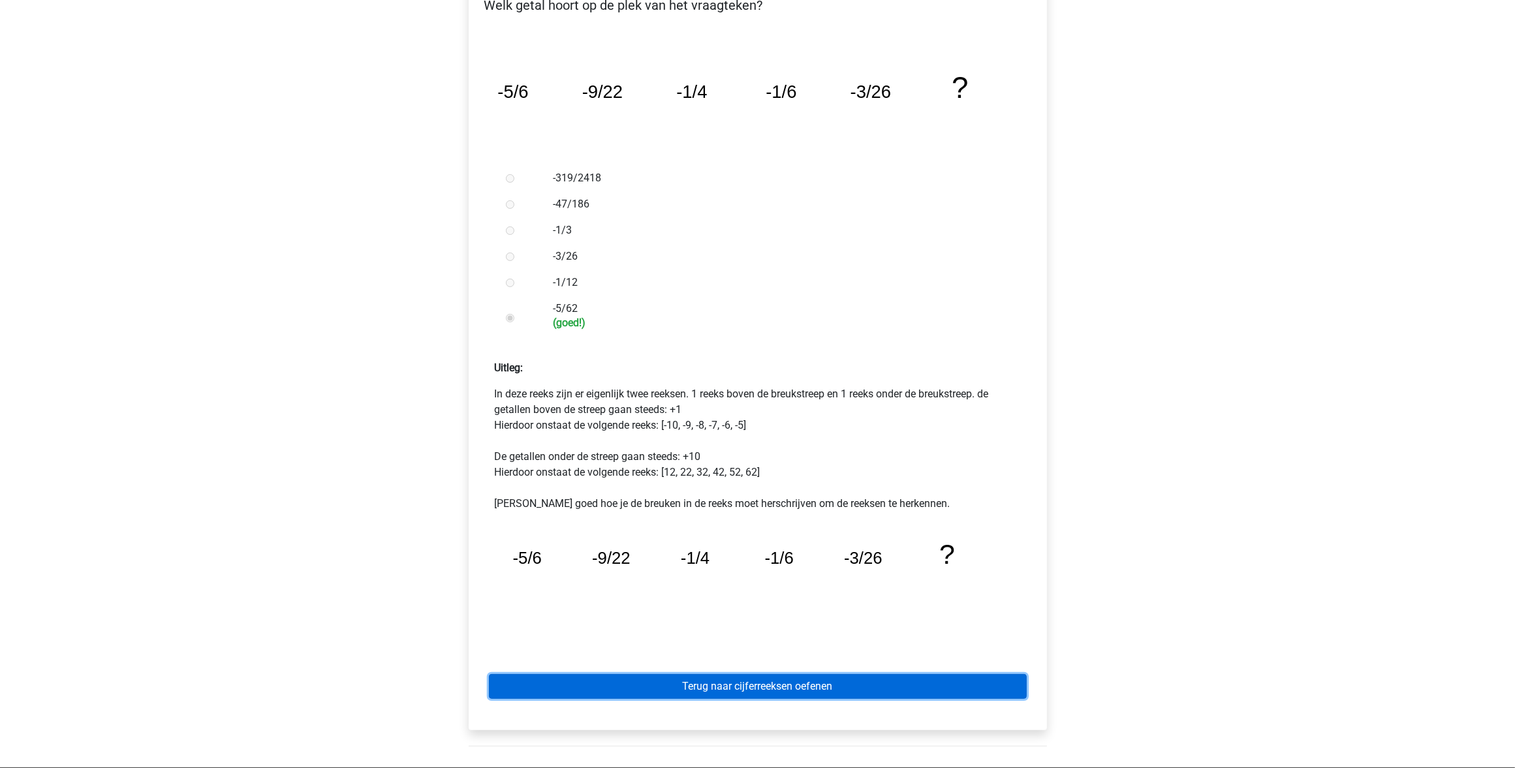
click at [634, 697] on link "Terug naar cijferreeksen oefenen" at bounding box center [758, 686] width 538 height 25
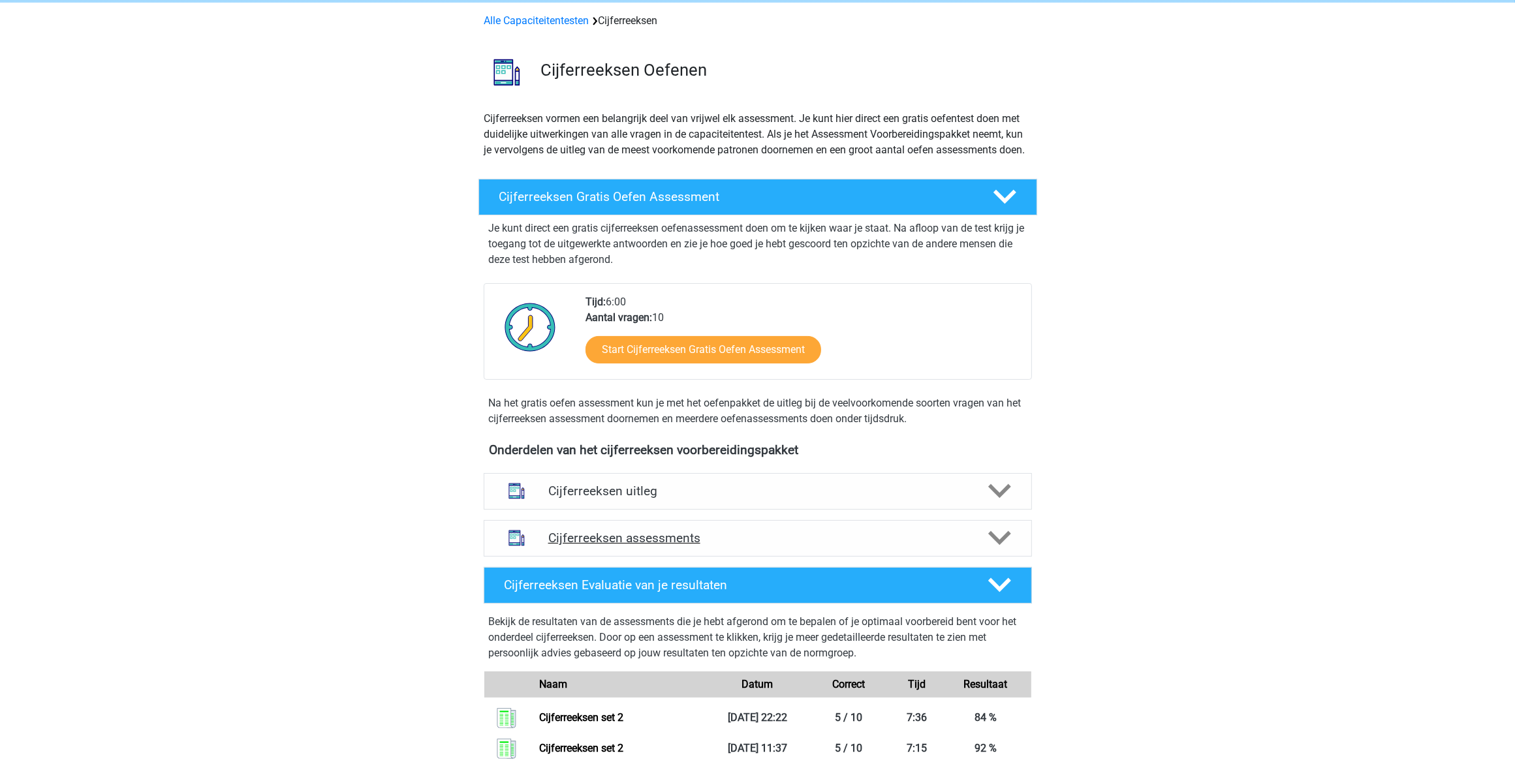
scroll to position [82, 0]
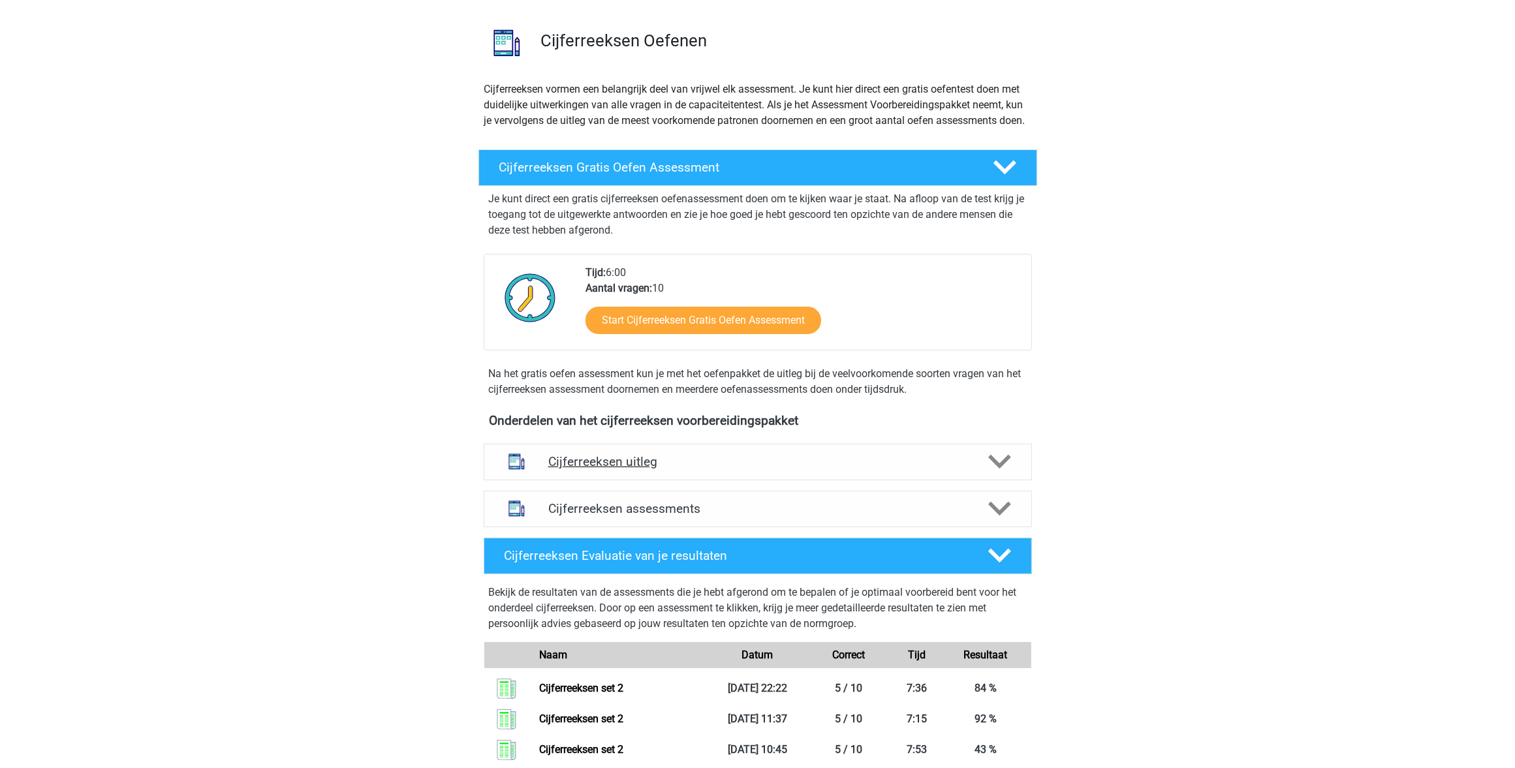
click at [629, 469] on h4 "Cijferreeksen uitleg" at bounding box center [757, 461] width 419 height 15
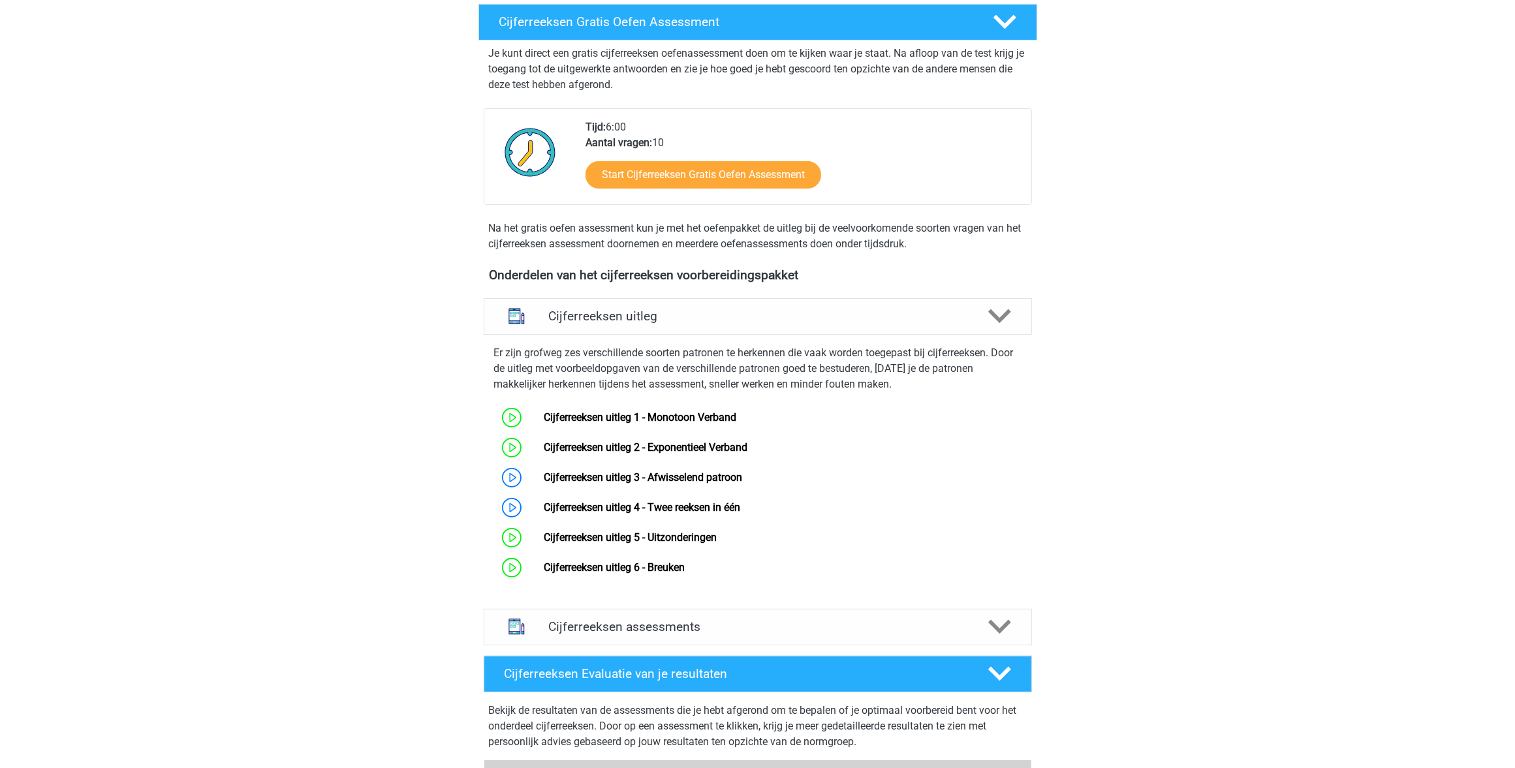
scroll to position [326, 0]
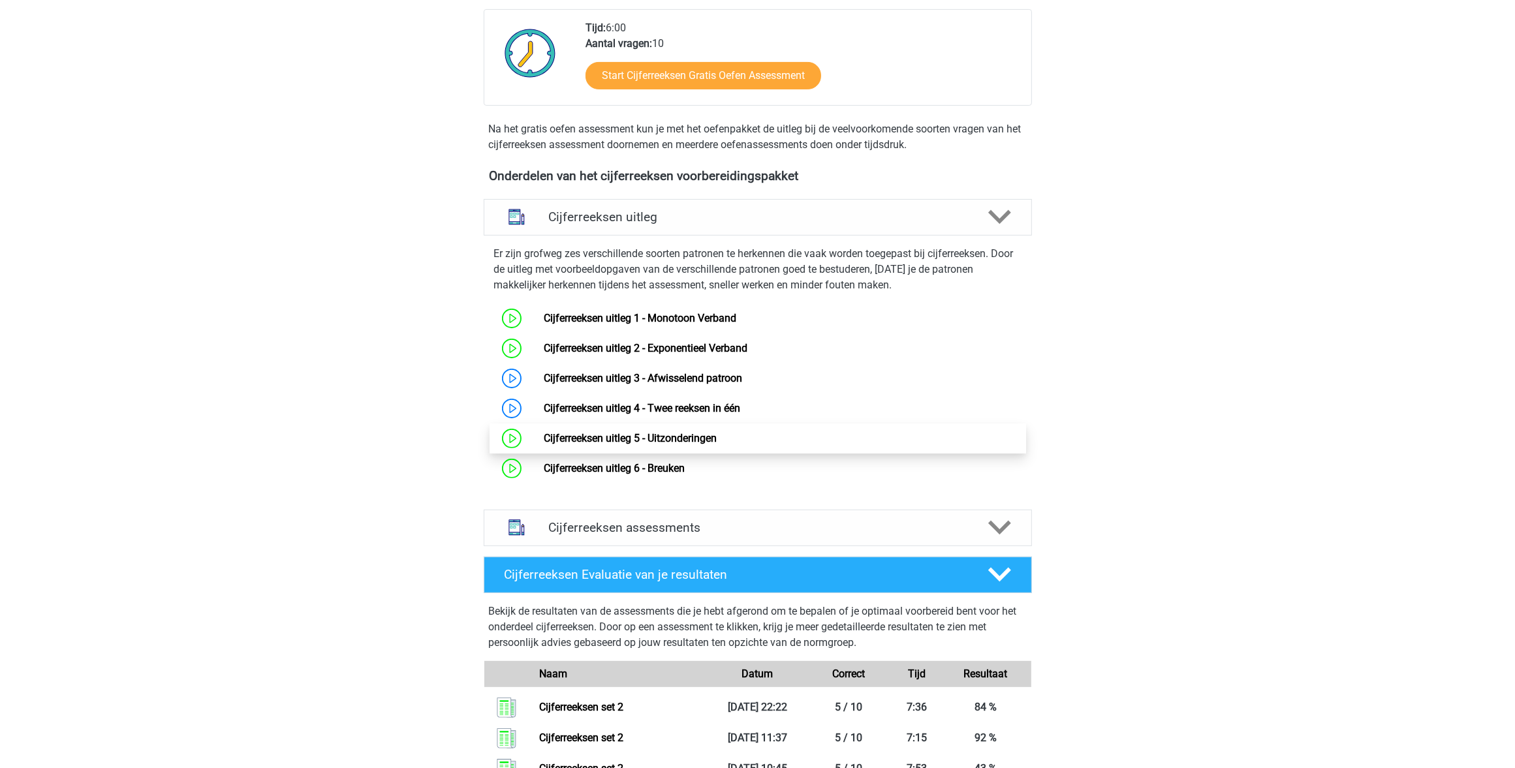
click at [604, 445] on link "Cijferreeksen uitleg 5 - Uitzonderingen" at bounding box center [630, 438] width 173 height 12
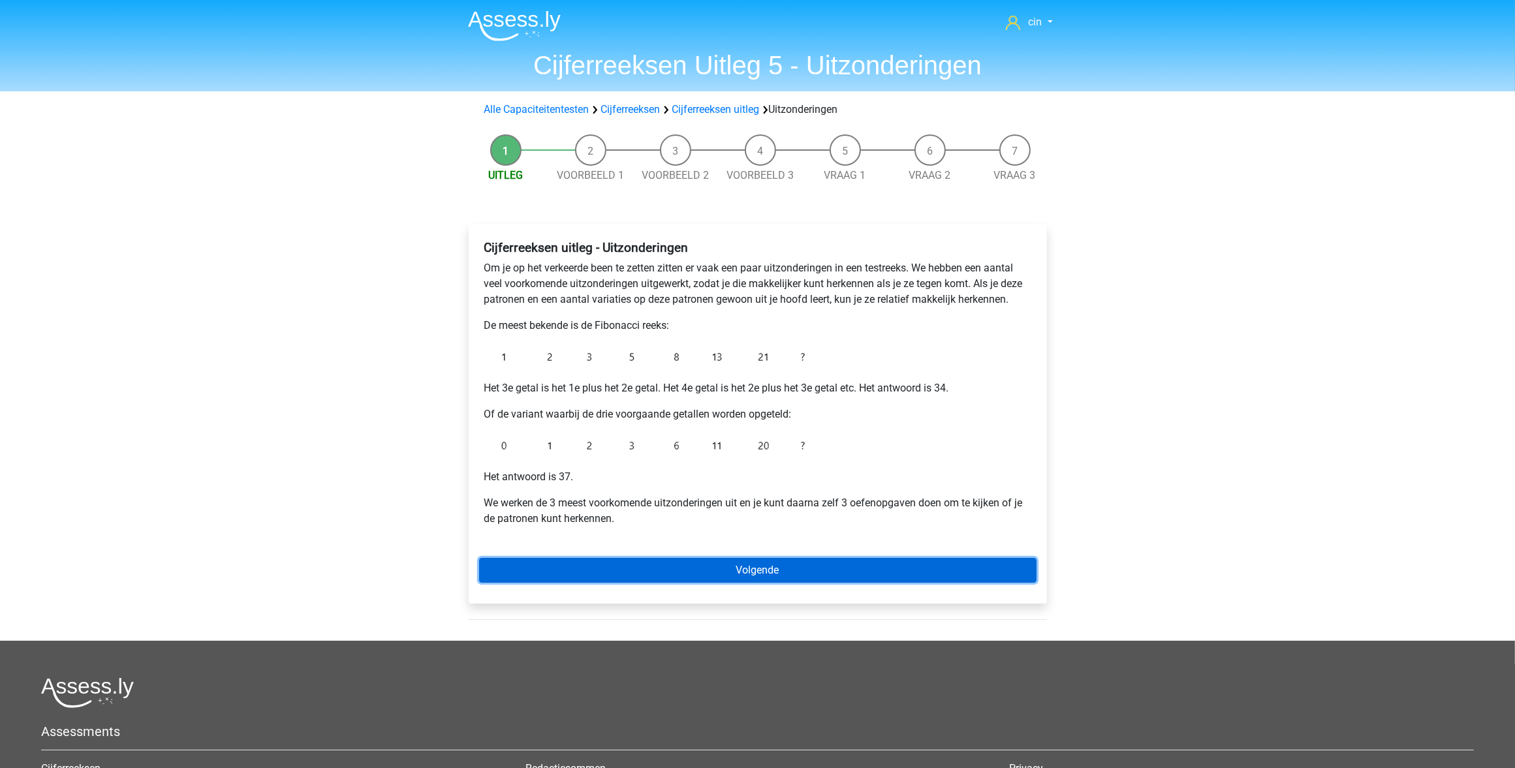
click at [672, 568] on link "Volgende" at bounding box center [758, 570] width 558 height 25
